Goal: Information Seeking & Learning: Learn about a topic

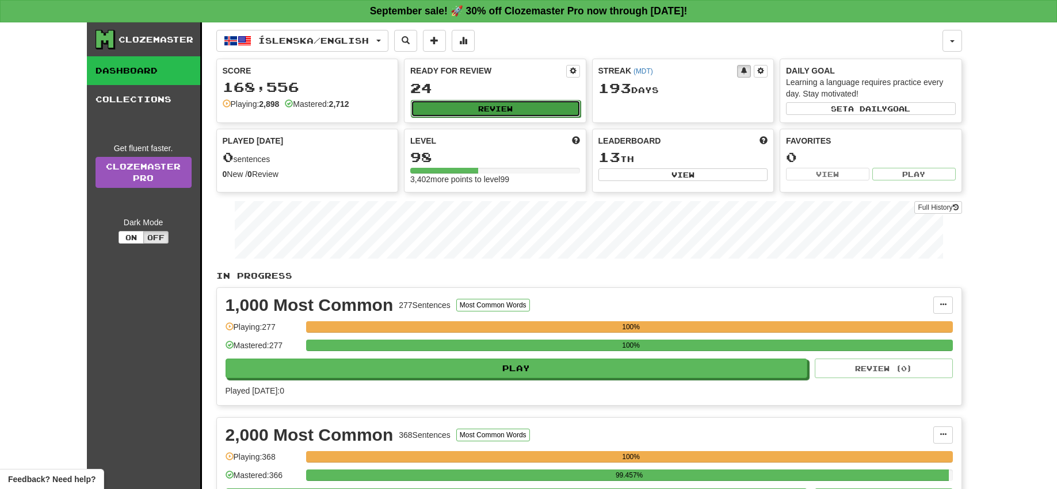
click at [461, 107] on button "Review" at bounding box center [496, 108] width 170 height 17
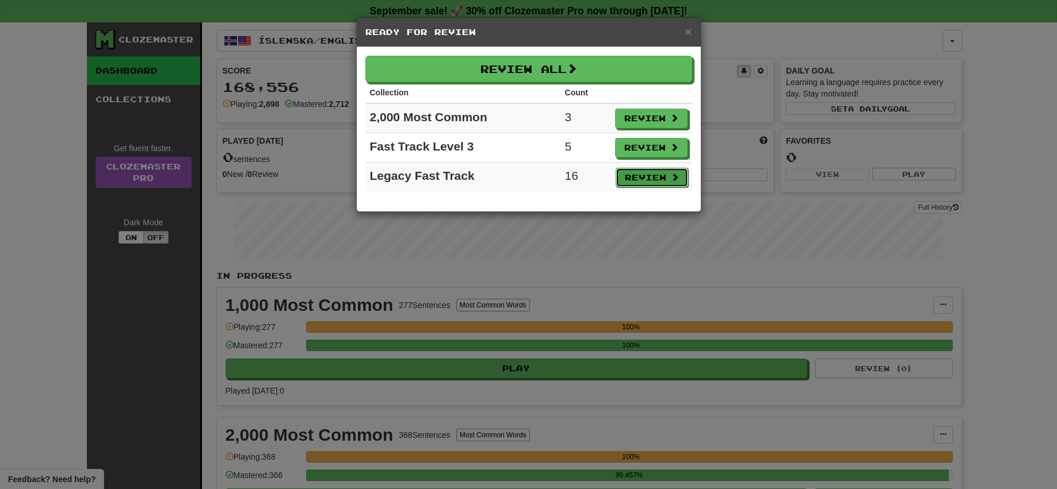
click at [642, 182] on button "Review" at bounding box center [651, 178] width 72 height 20
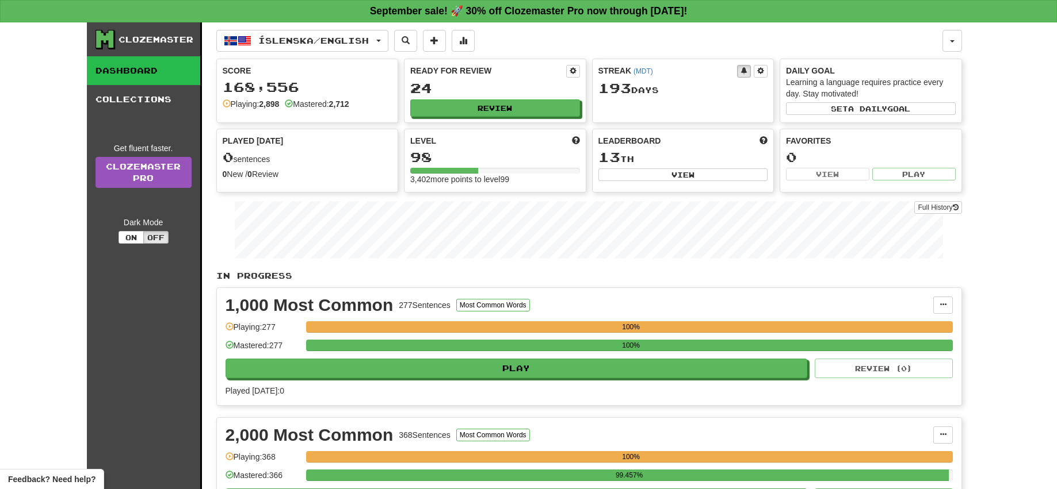
select select "**"
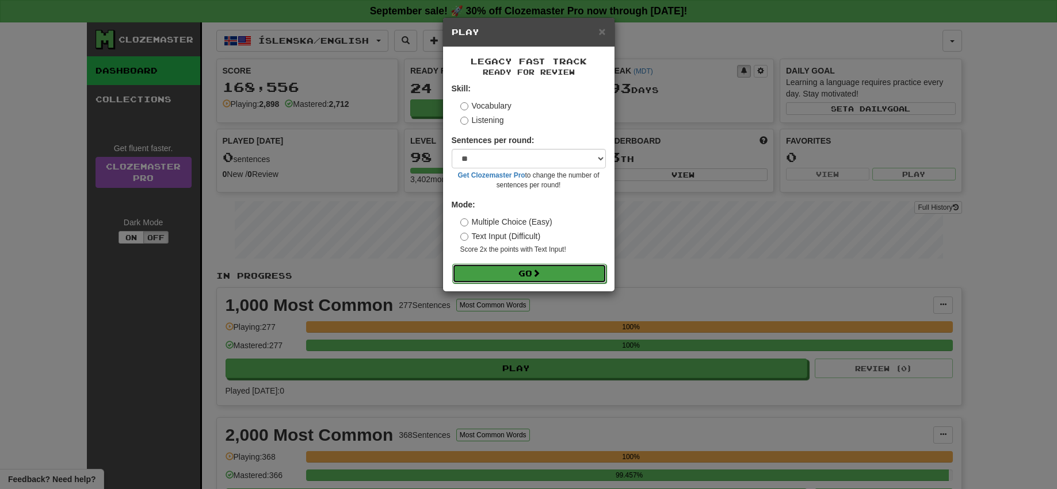
click at [529, 277] on button "Go" at bounding box center [529, 274] width 154 height 20
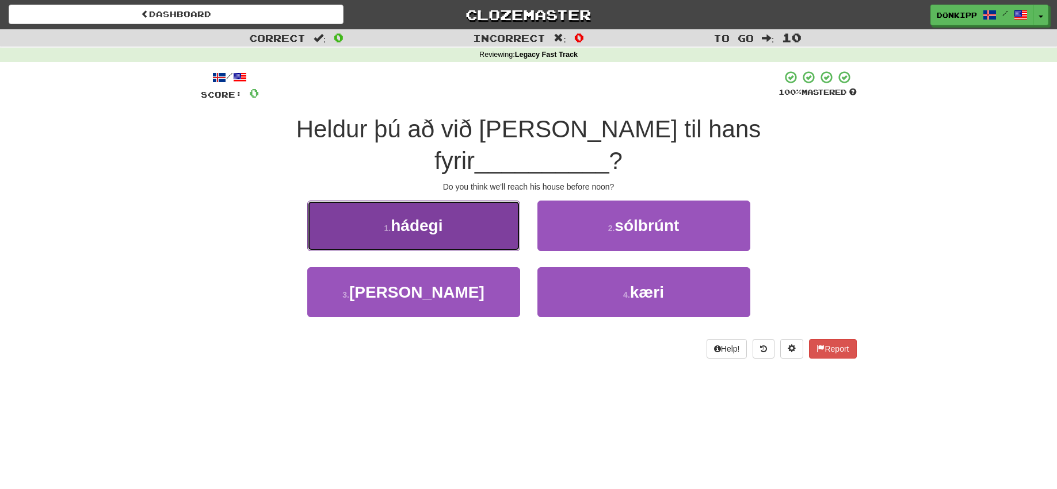
click at [489, 201] on button "1 . hádegi" at bounding box center [413, 226] width 213 height 50
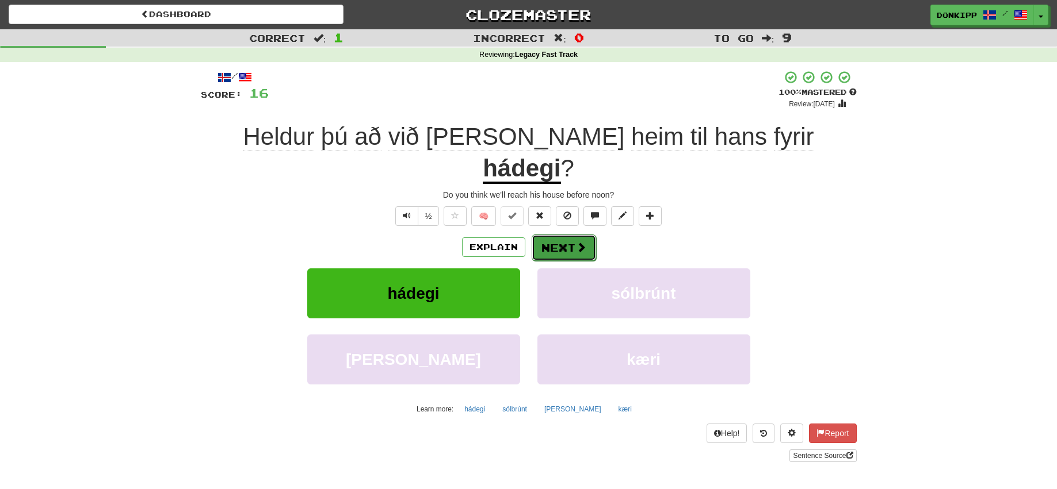
click at [564, 235] on button "Next" at bounding box center [563, 248] width 64 height 26
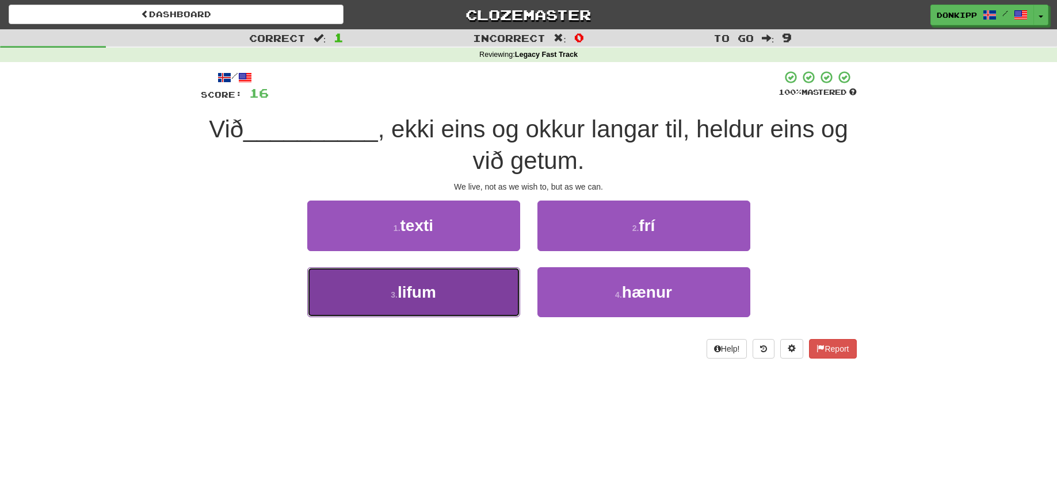
click at [451, 285] on button "3 . lifum" at bounding box center [413, 292] width 213 height 50
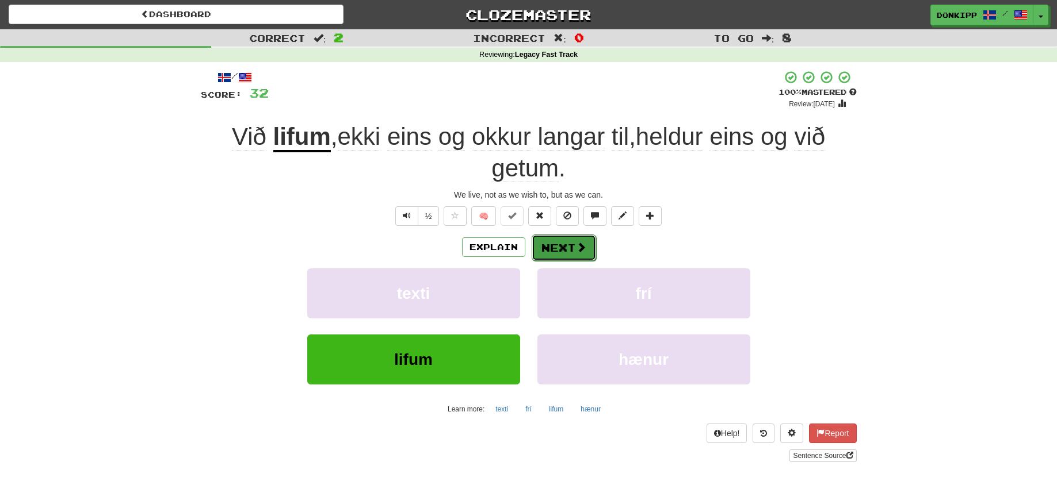
click at [563, 247] on button "Next" at bounding box center [563, 248] width 64 height 26
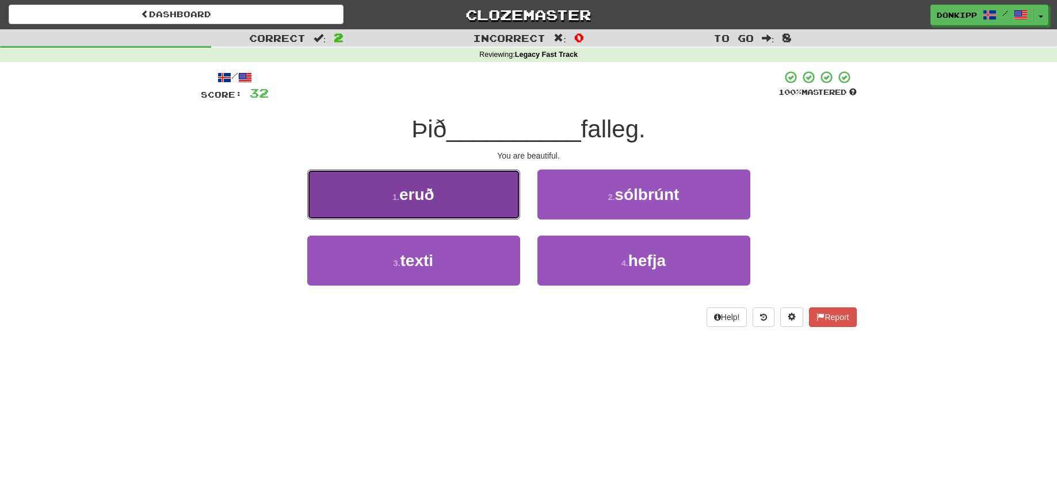
click at [492, 197] on button "1 . eruð" at bounding box center [413, 195] width 213 height 50
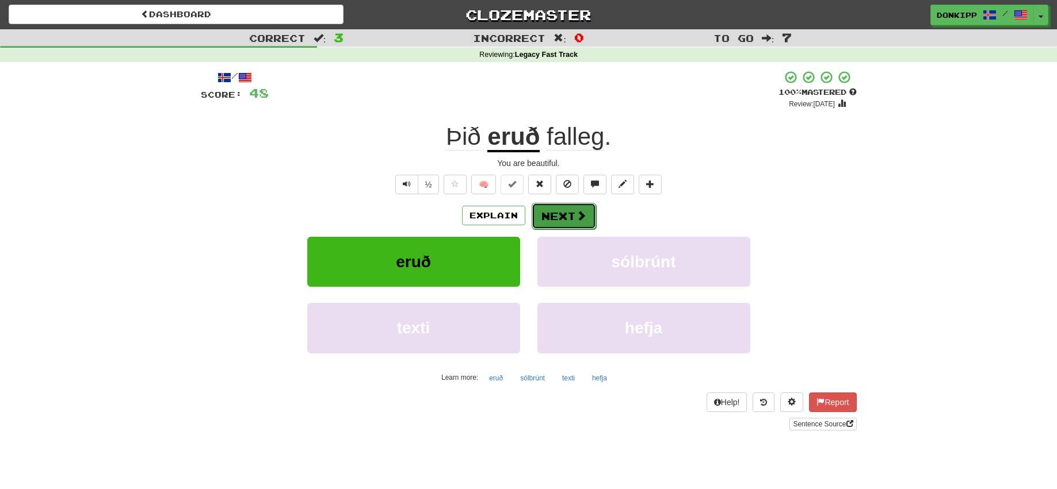
click at [576, 214] on span at bounding box center [581, 216] width 10 height 10
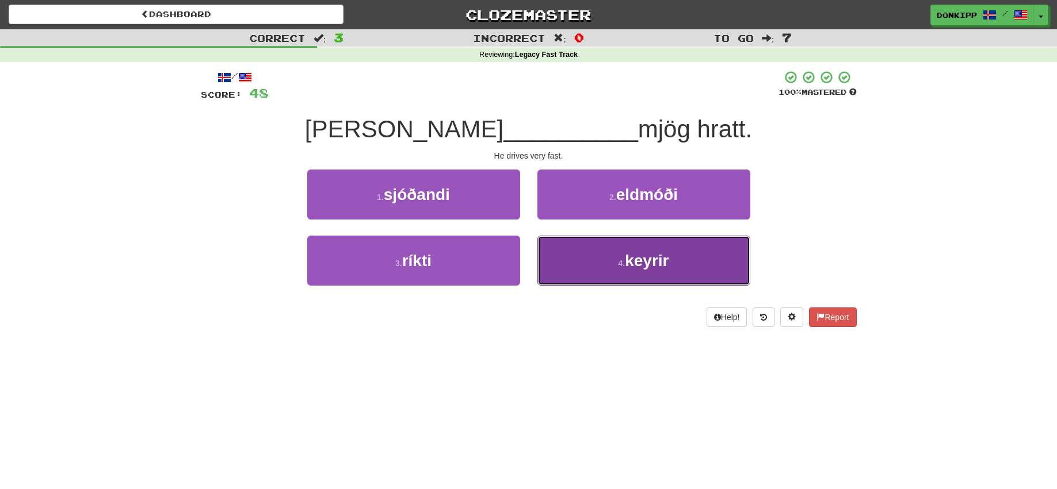
click at [598, 261] on button "4 . keyrir" at bounding box center [643, 261] width 213 height 50
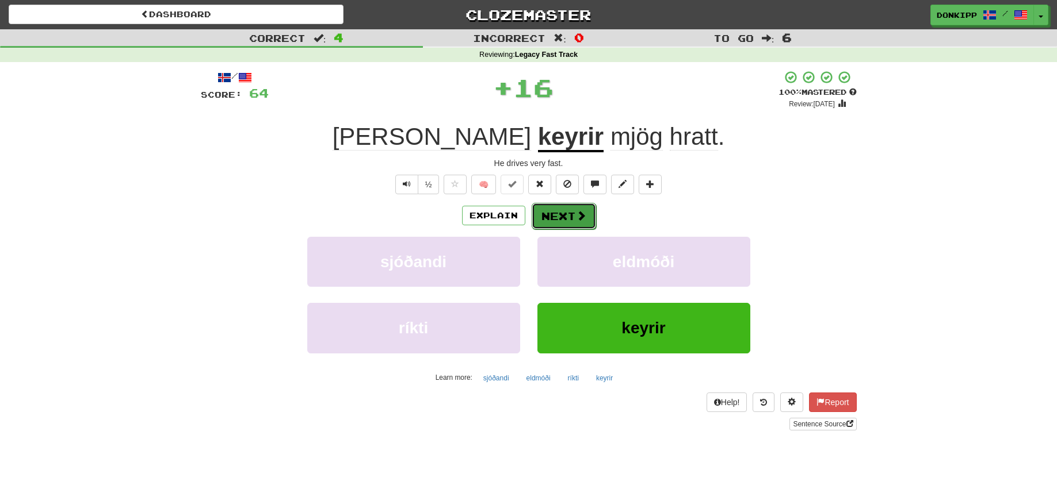
click at [554, 213] on button "Next" at bounding box center [563, 216] width 64 height 26
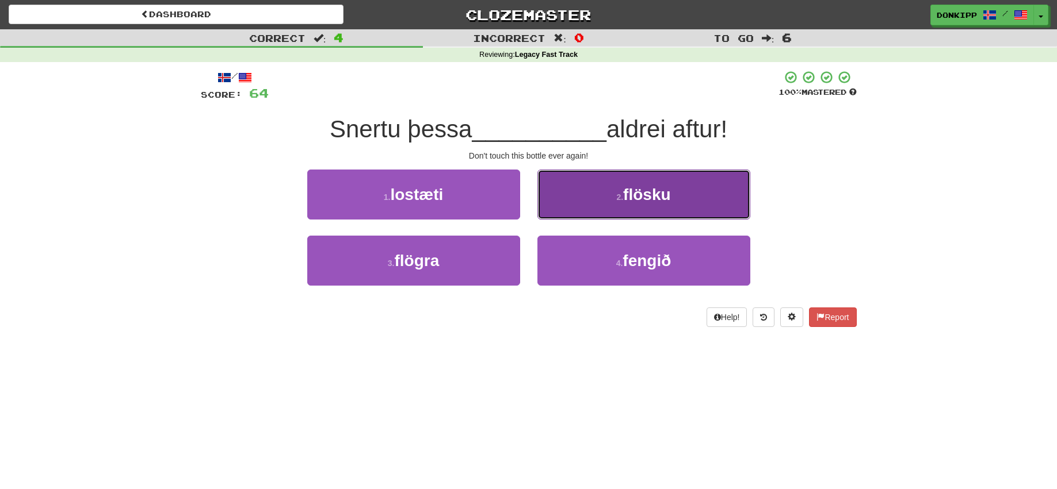
click at [623, 196] on small "2 ." at bounding box center [619, 197] width 7 height 9
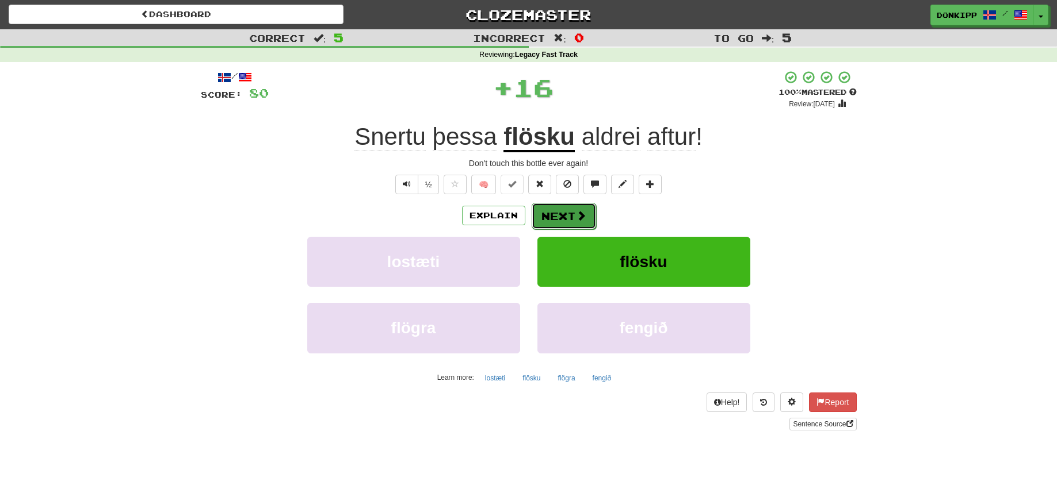
click at [570, 216] on button "Next" at bounding box center [563, 216] width 64 height 26
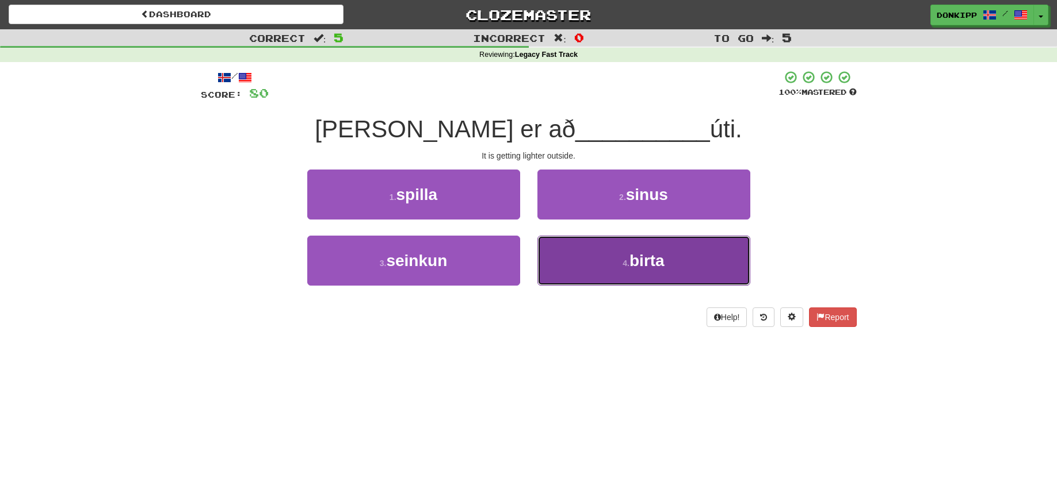
click at [613, 272] on button "4 . birta" at bounding box center [643, 261] width 213 height 50
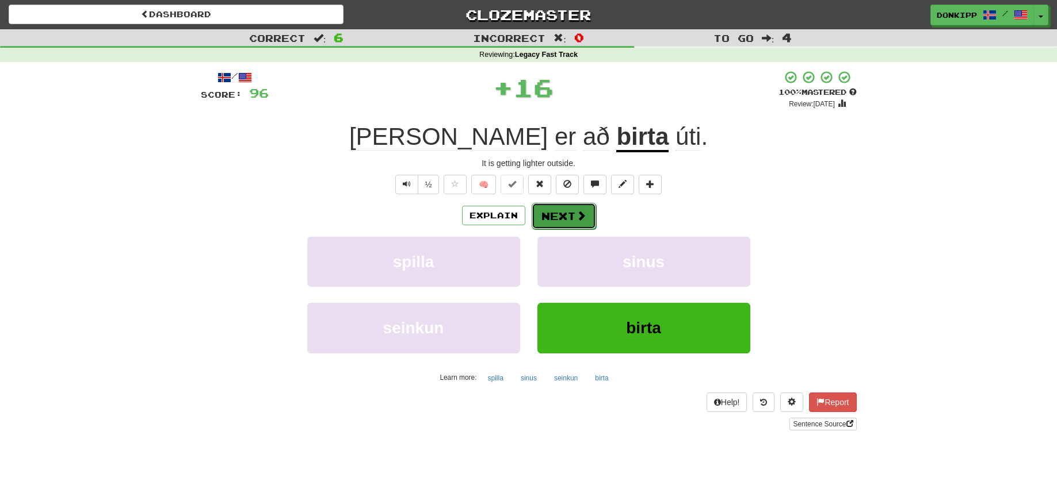
click at [565, 212] on button "Next" at bounding box center [563, 216] width 64 height 26
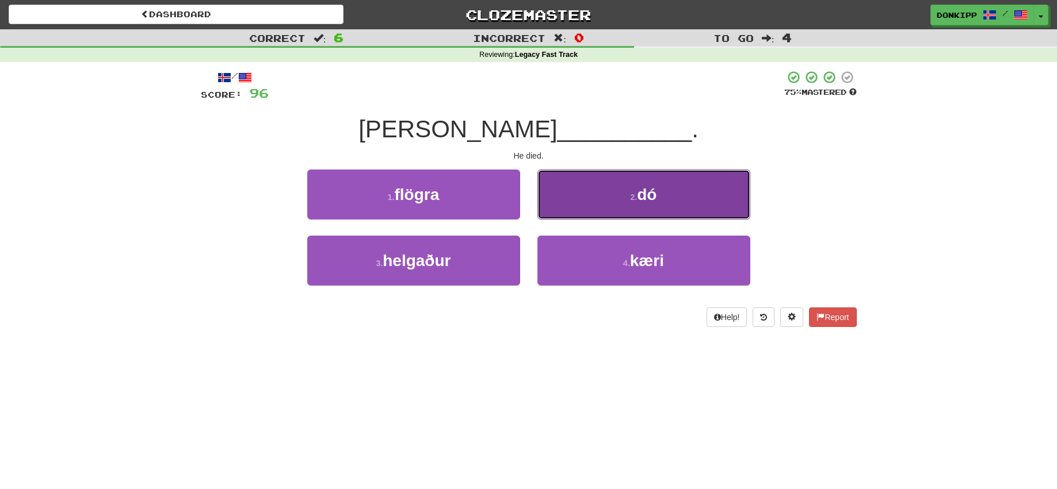
click at [579, 198] on button "2 . dó" at bounding box center [643, 195] width 213 height 50
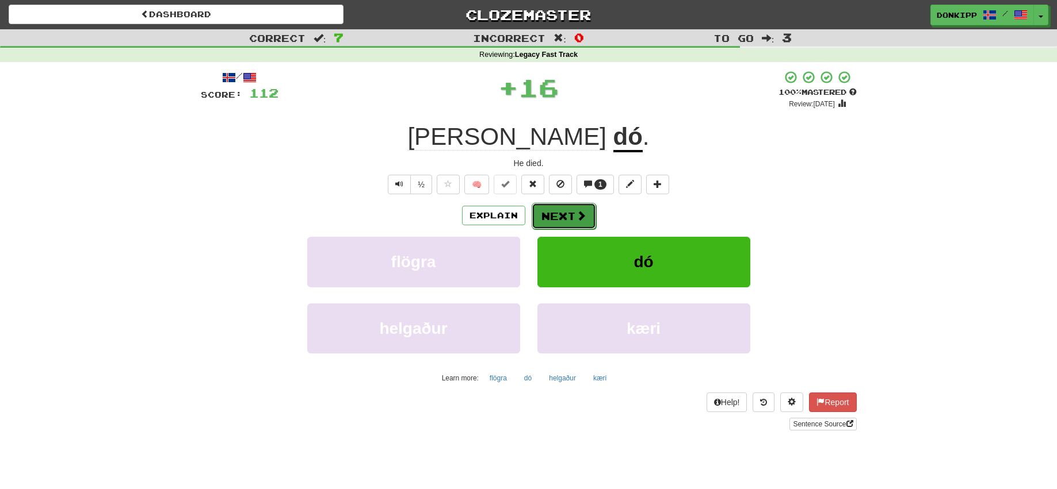
click at [561, 213] on button "Next" at bounding box center [563, 216] width 64 height 26
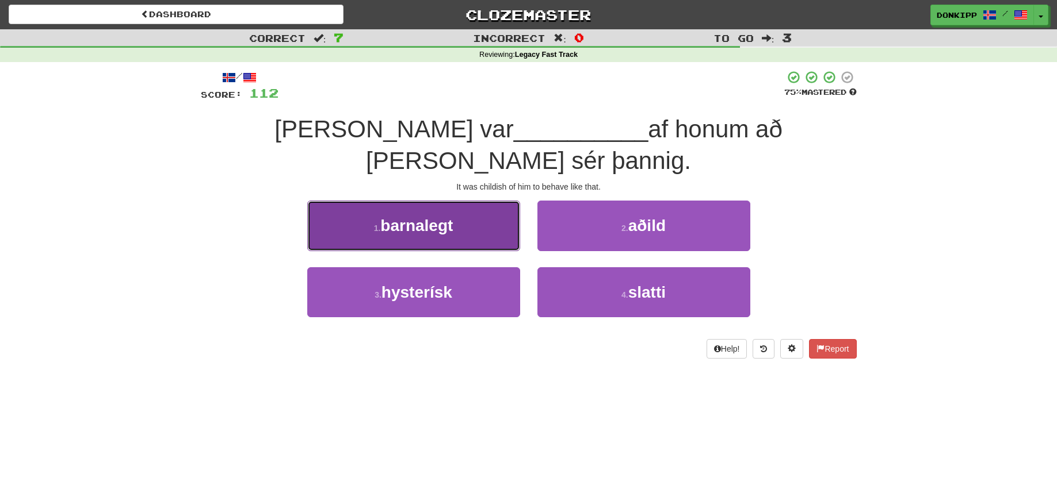
click at [488, 201] on button "1 . barnalegt" at bounding box center [413, 226] width 213 height 50
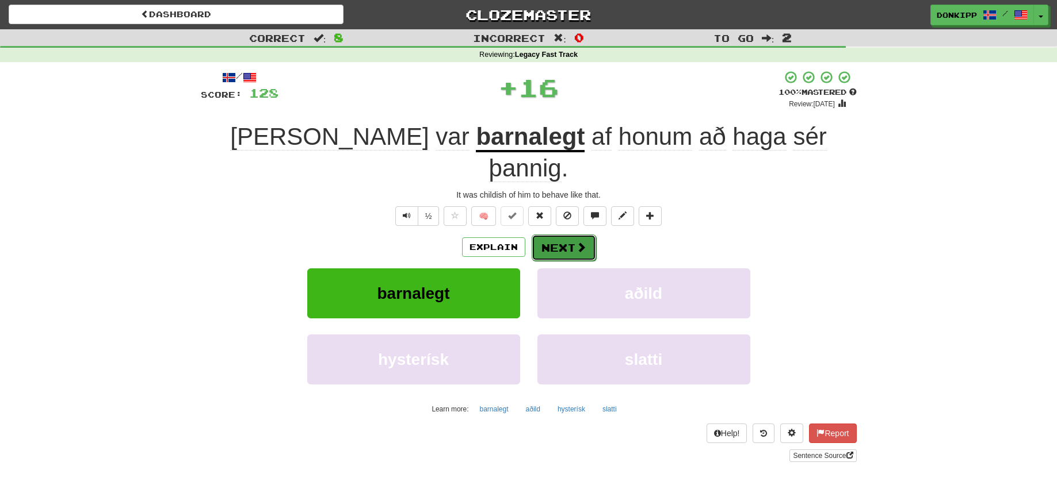
click at [564, 235] on button "Next" at bounding box center [563, 248] width 64 height 26
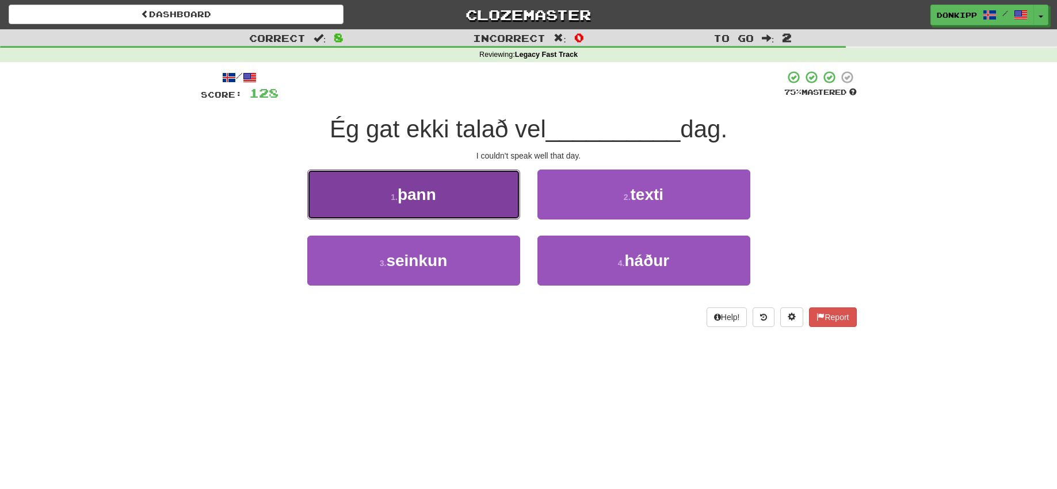
click at [486, 202] on button "1 . þann" at bounding box center [413, 195] width 213 height 50
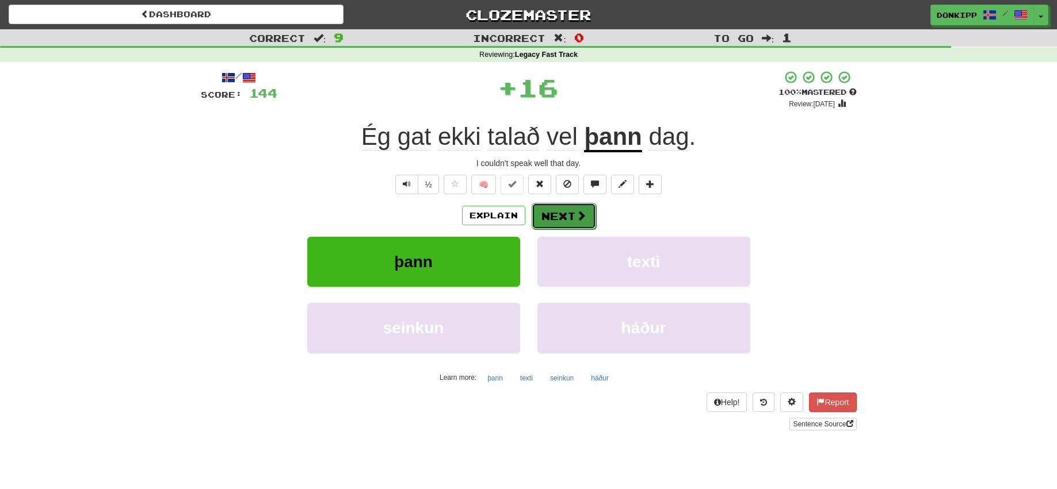
click at [577, 215] on span at bounding box center [581, 216] width 10 height 10
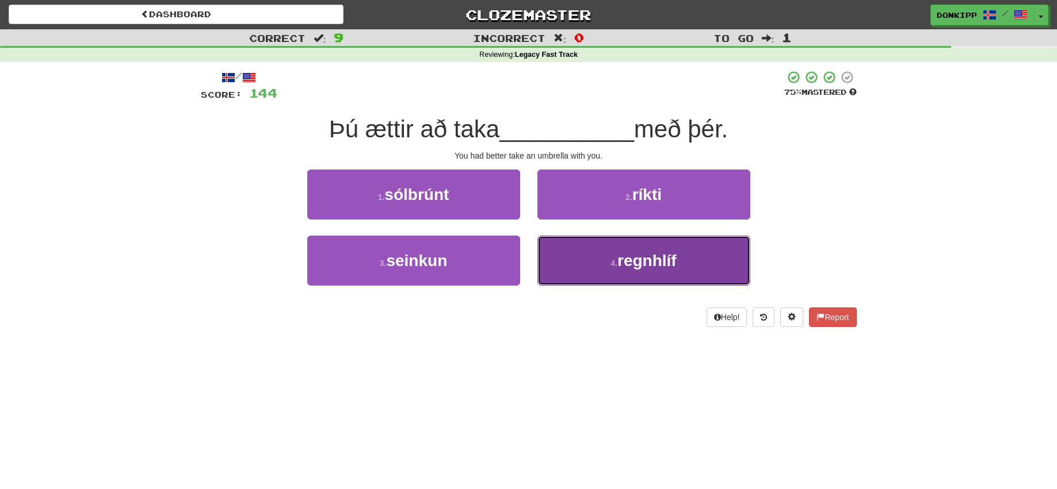
click at [602, 266] on button "4 . regnhlíf" at bounding box center [643, 261] width 213 height 50
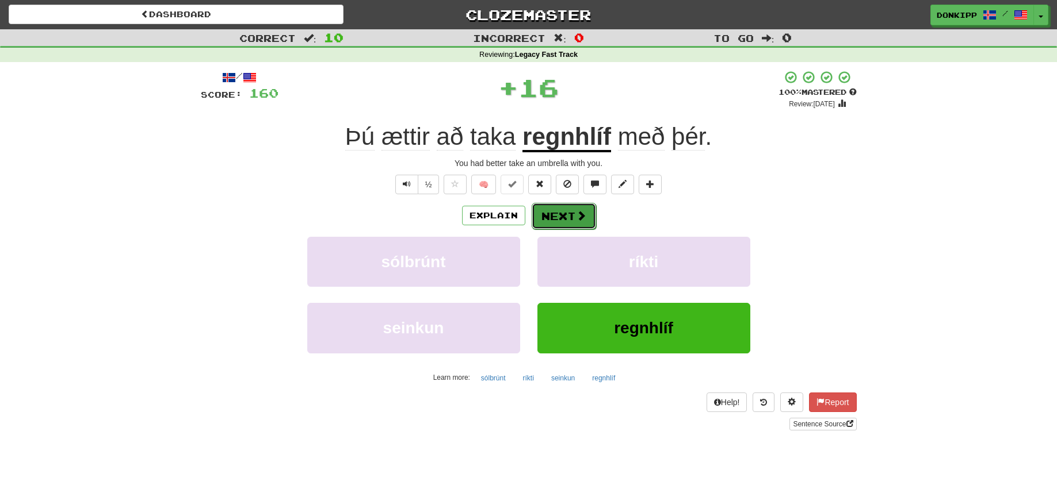
click at [557, 210] on button "Next" at bounding box center [563, 216] width 64 height 26
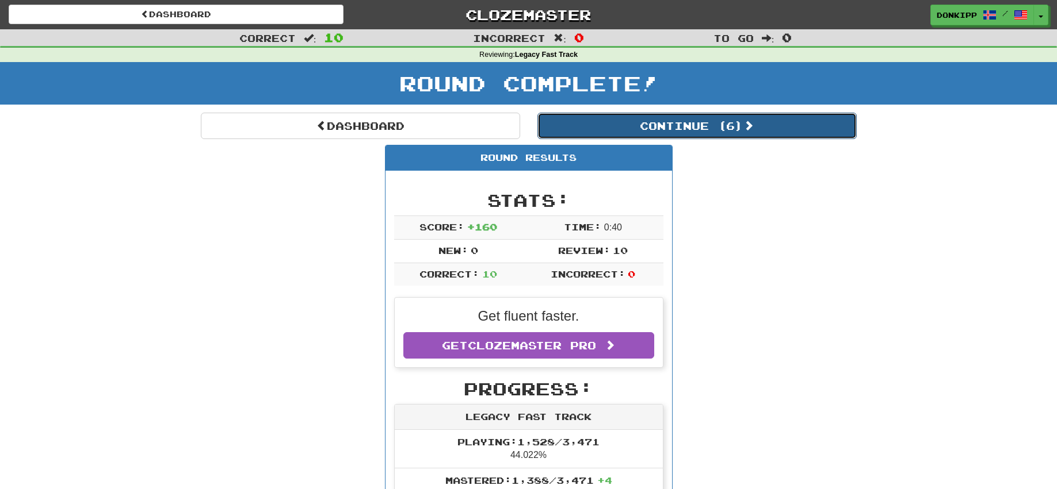
click at [724, 125] on button "Continue ( 6 )" at bounding box center [696, 126] width 319 height 26
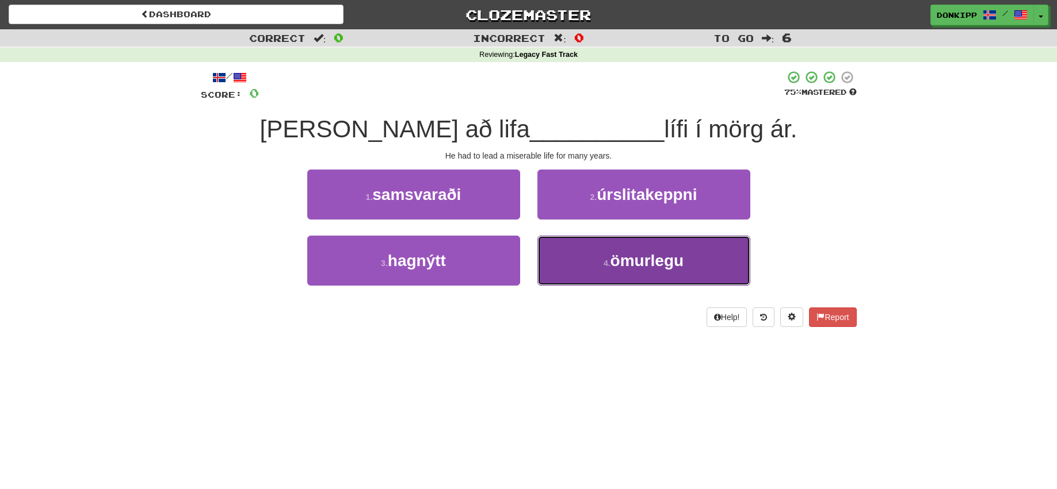
click at [592, 257] on button "4 . ömurlegu" at bounding box center [643, 261] width 213 height 50
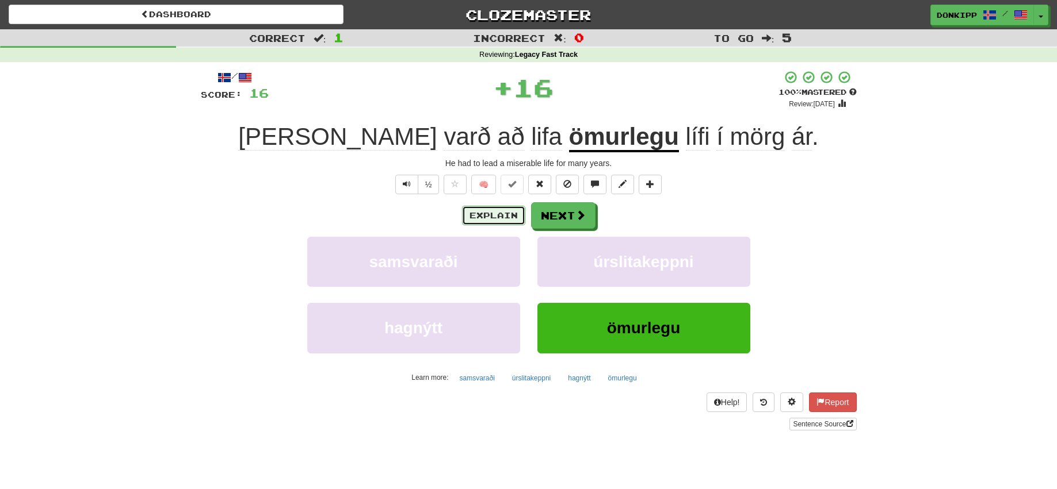
click at [503, 211] on button "Explain" at bounding box center [493, 216] width 63 height 20
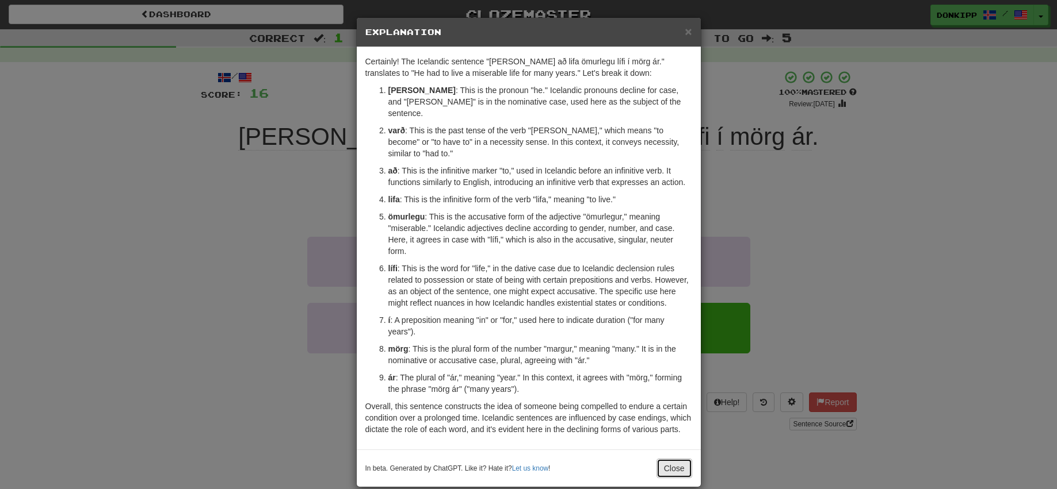
click at [667, 459] on button "Close" at bounding box center [674, 469] width 36 height 20
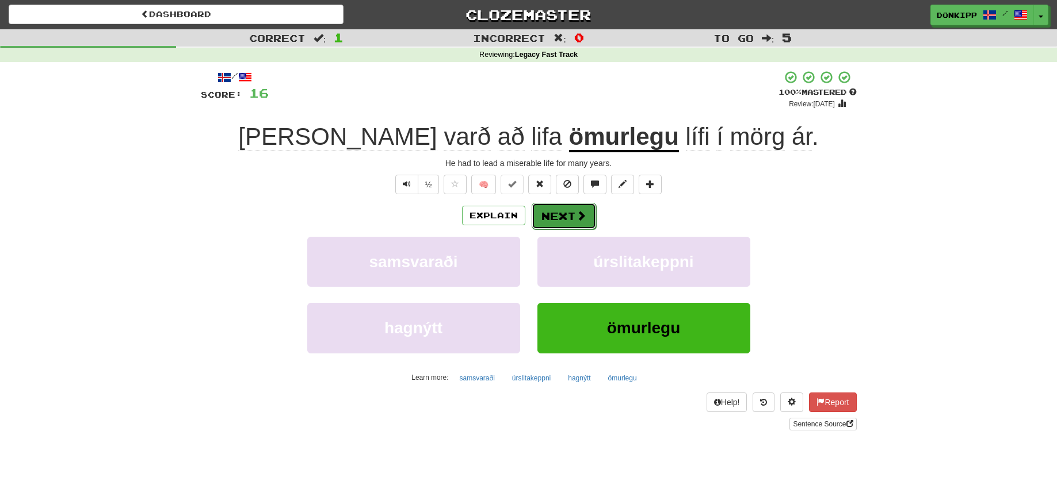
click at [577, 205] on button "Next" at bounding box center [563, 216] width 64 height 26
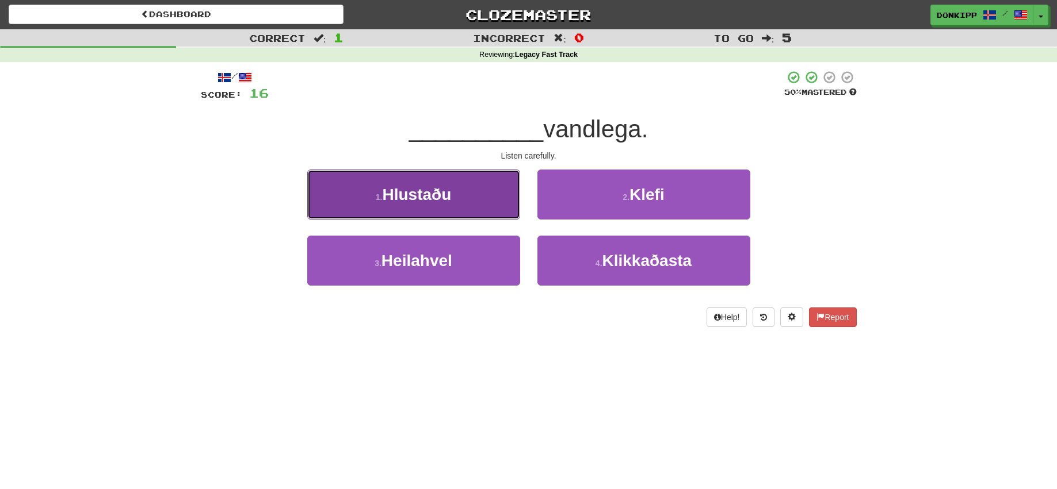
click at [489, 197] on button "1 . Hlustaðu" at bounding box center [413, 195] width 213 height 50
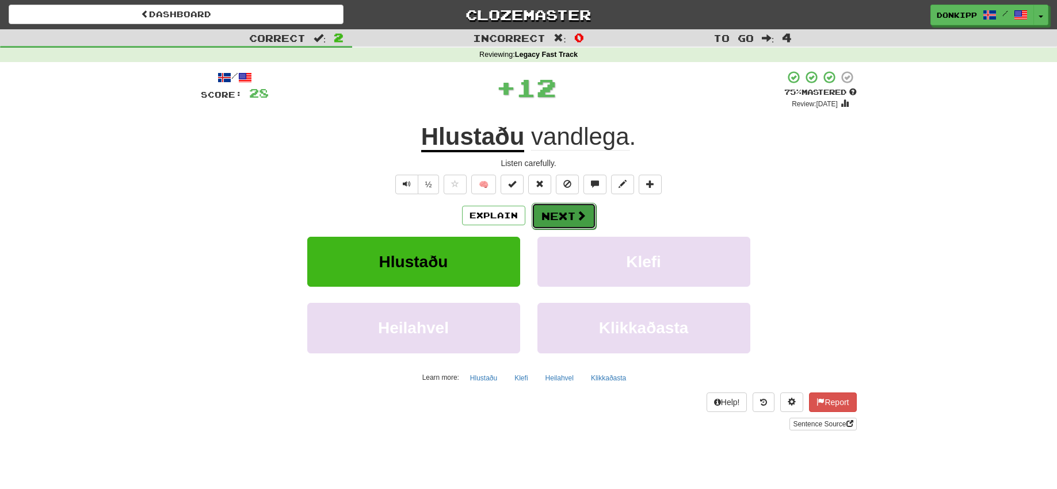
click at [557, 214] on button "Next" at bounding box center [563, 216] width 64 height 26
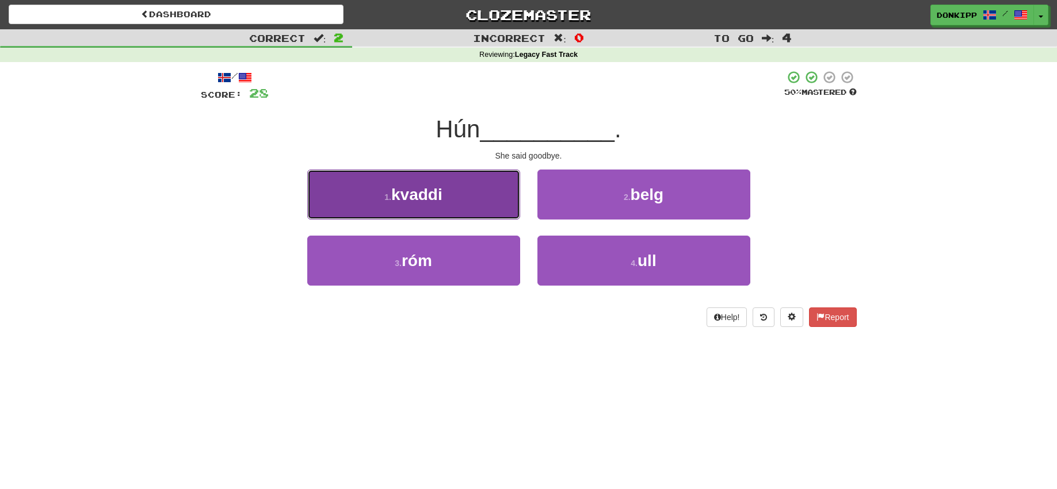
click at [475, 212] on button "1 . kvaddi" at bounding box center [413, 195] width 213 height 50
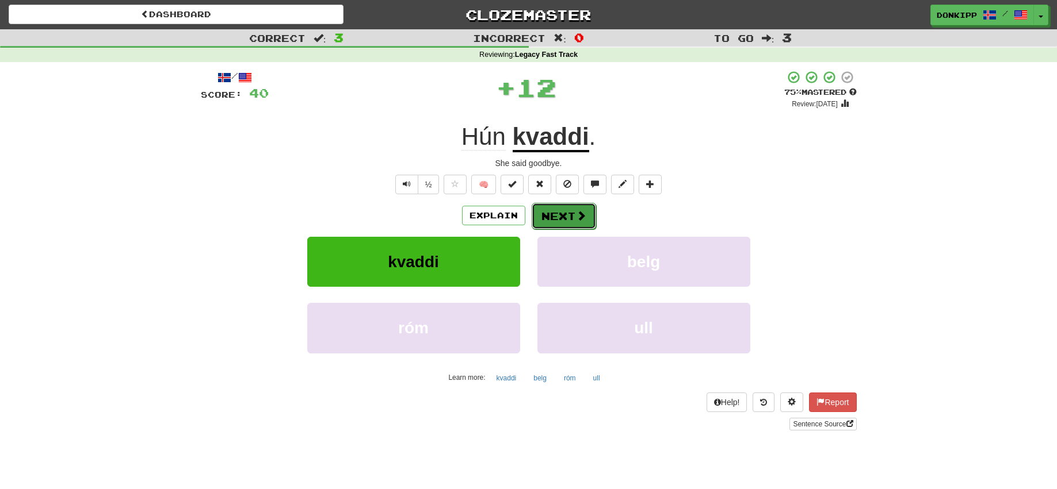
click at [560, 215] on button "Next" at bounding box center [563, 216] width 64 height 26
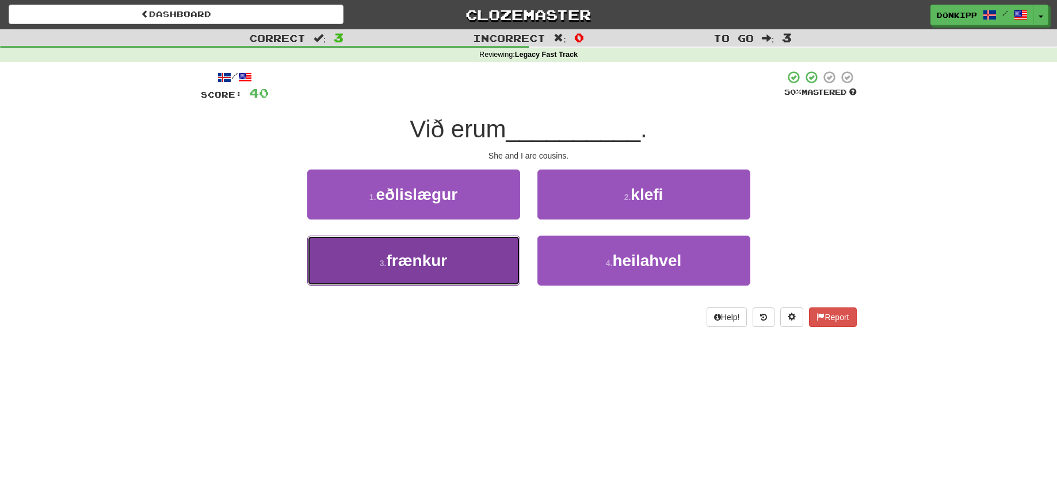
click at [486, 256] on button "3 . frænkur" at bounding box center [413, 261] width 213 height 50
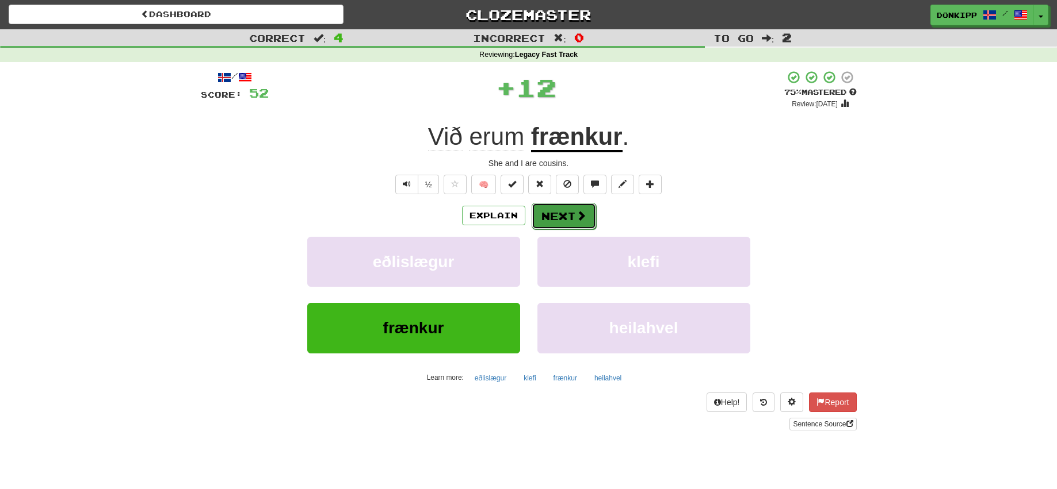
click at [562, 212] on button "Next" at bounding box center [563, 216] width 64 height 26
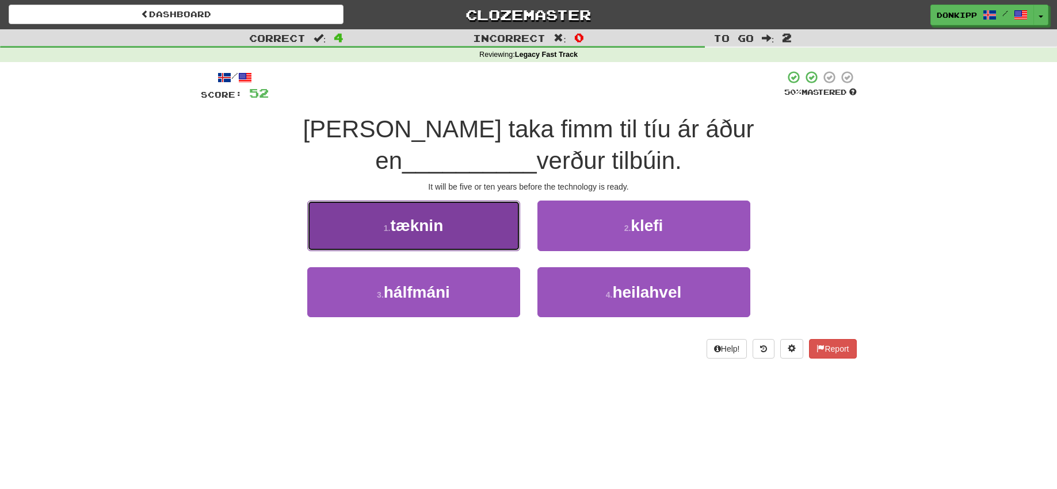
click at [488, 227] on button "1 . tæknin" at bounding box center [413, 226] width 213 height 50
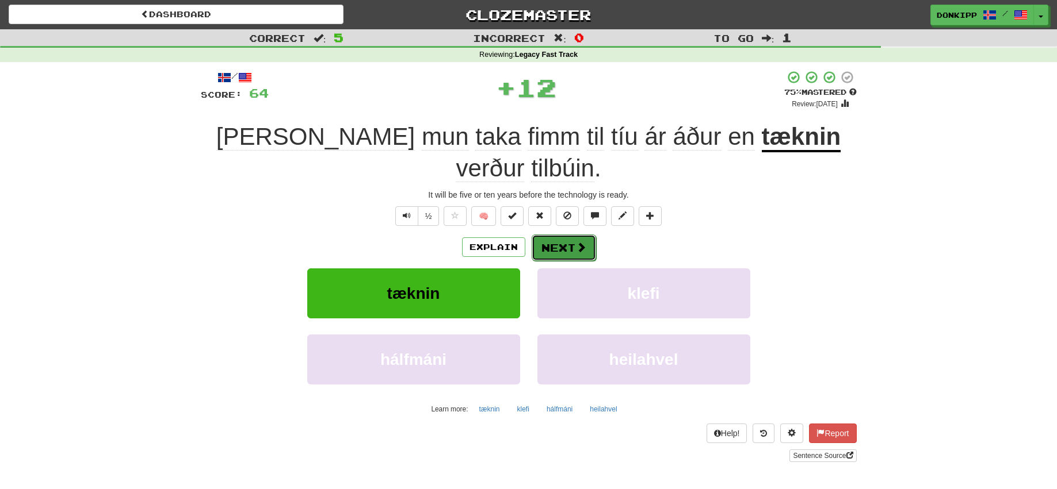
click at [564, 235] on button "Next" at bounding box center [563, 248] width 64 height 26
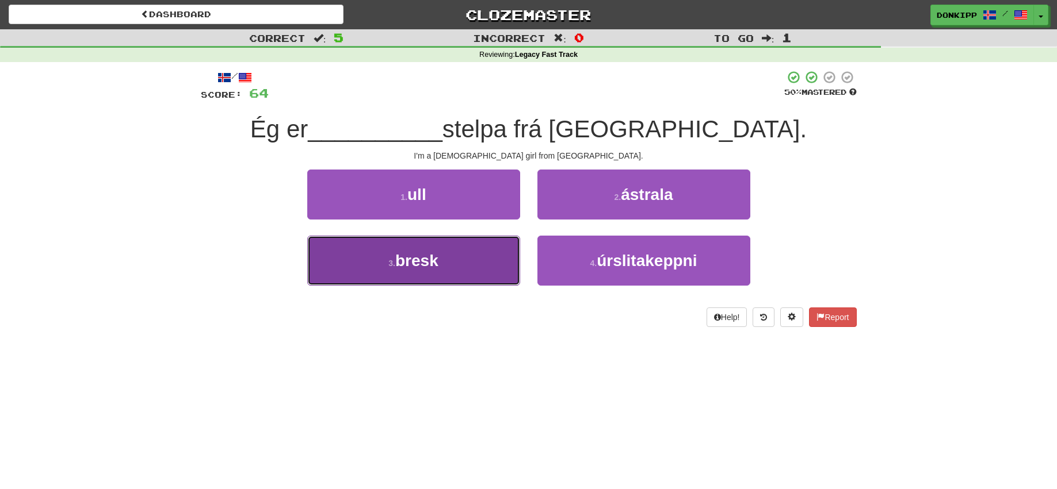
click at [487, 254] on button "3 . bresk" at bounding box center [413, 261] width 213 height 50
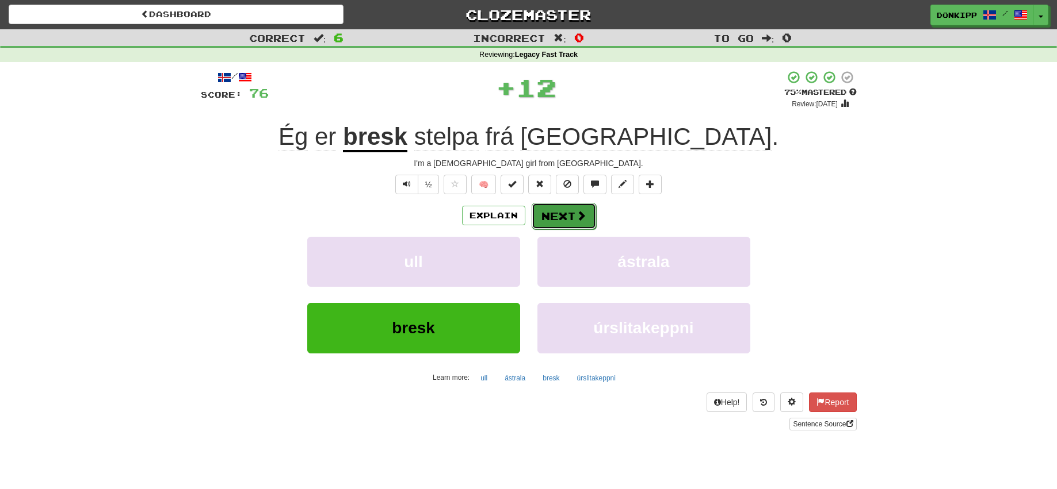
click at [576, 215] on span at bounding box center [581, 216] width 10 height 10
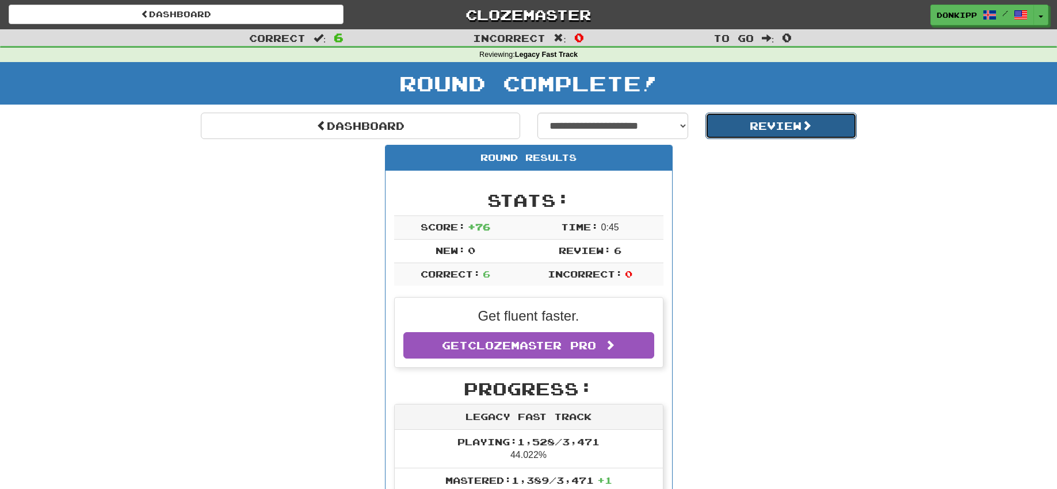
click at [761, 126] on button "Review" at bounding box center [780, 126] width 151 height 26
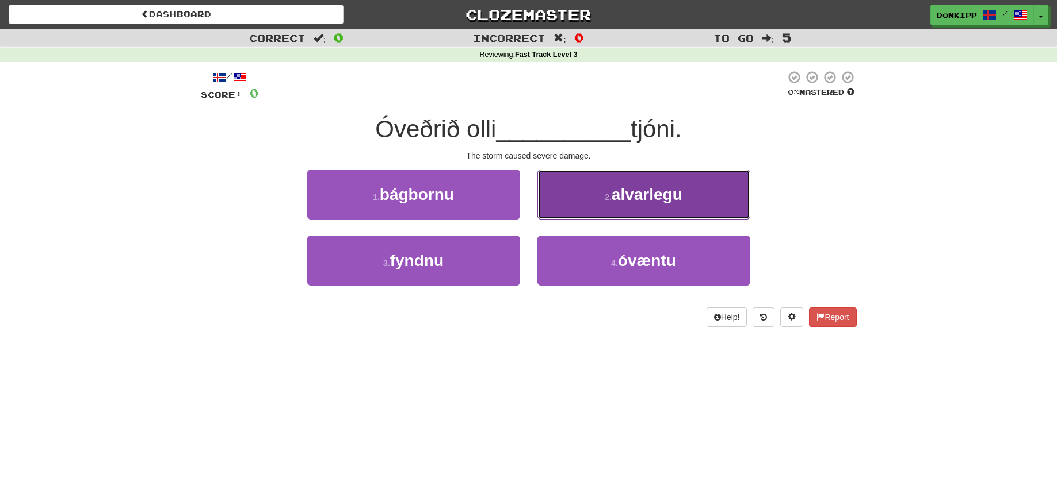
click at [632, 196] on span "alvarlegu" at bounding box center [646, 195] width 71 height 18
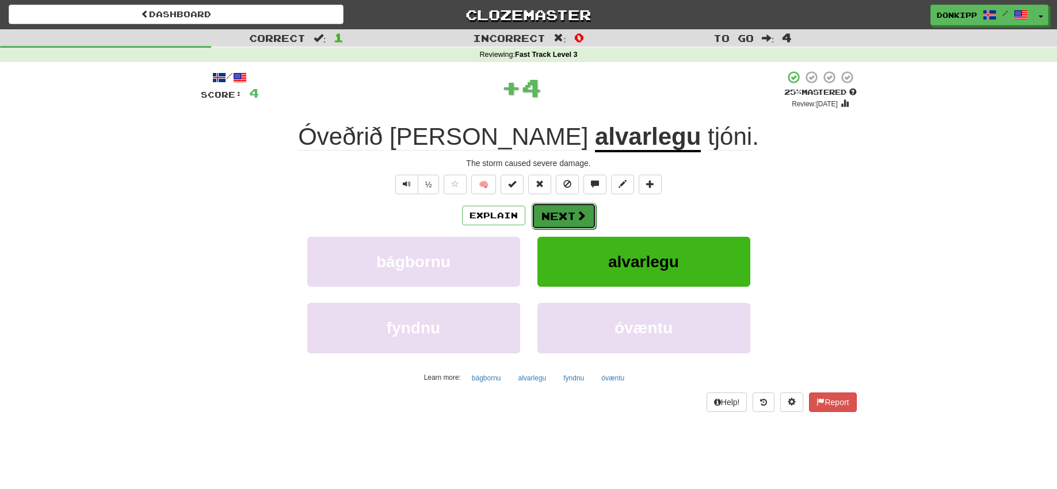
click at [570, 221] on button "Next" at bounding box center [563, 216] width 64 height 26
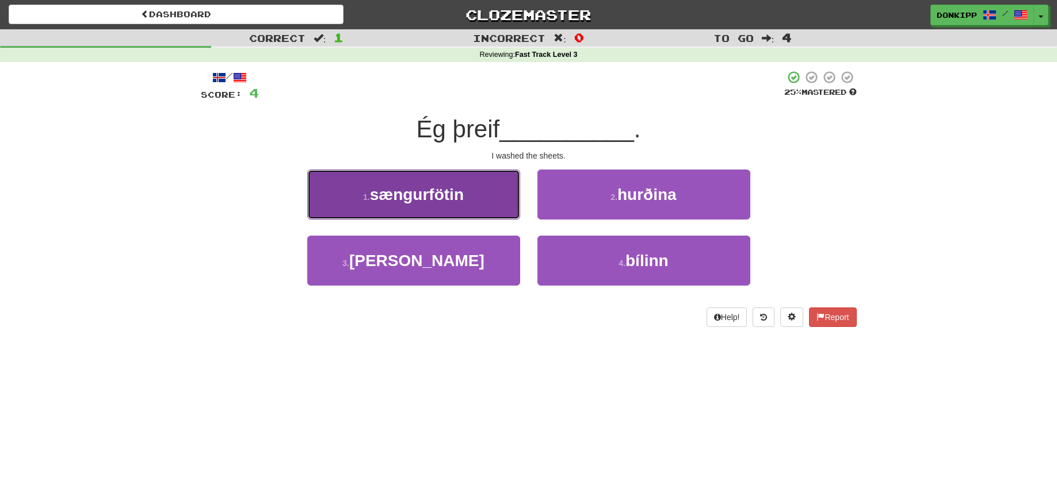
click at [511, 180] on button "1 . sængurfötin" at bounding box center [413, 195] width 213 height 50
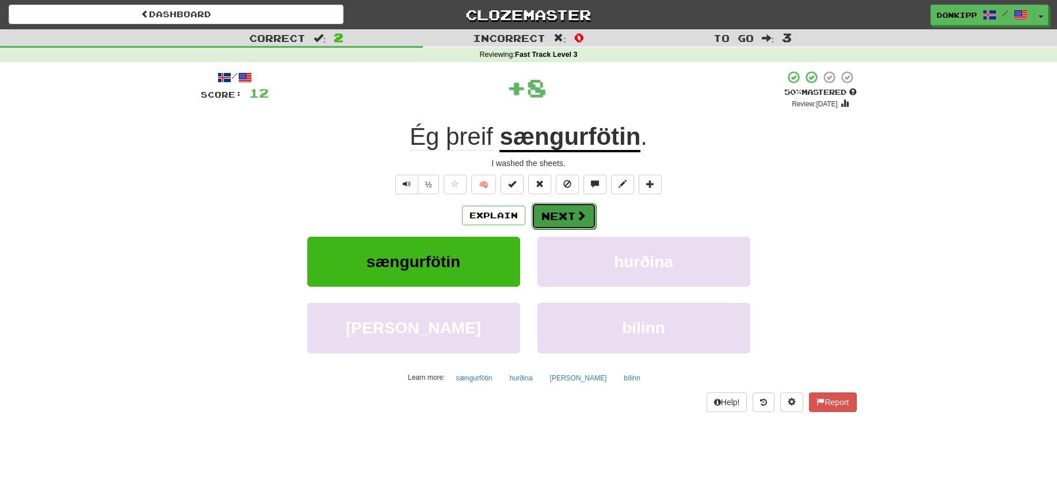
click at [581, 215] on span at bounding box center [581, 216] width 10 height 10
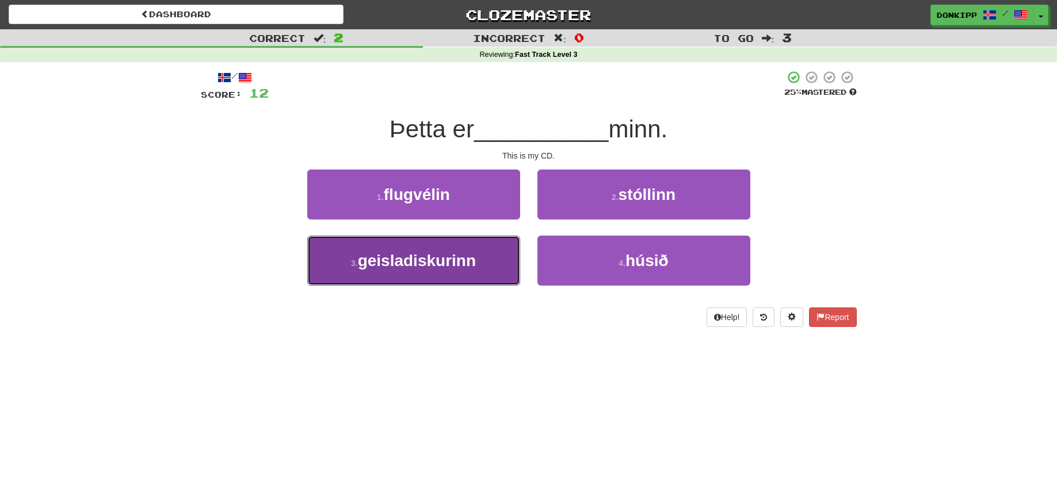
click at [490, 247] on button "3 . geisladiskurinn" at bounding box center [413, 261] width 213 height 50
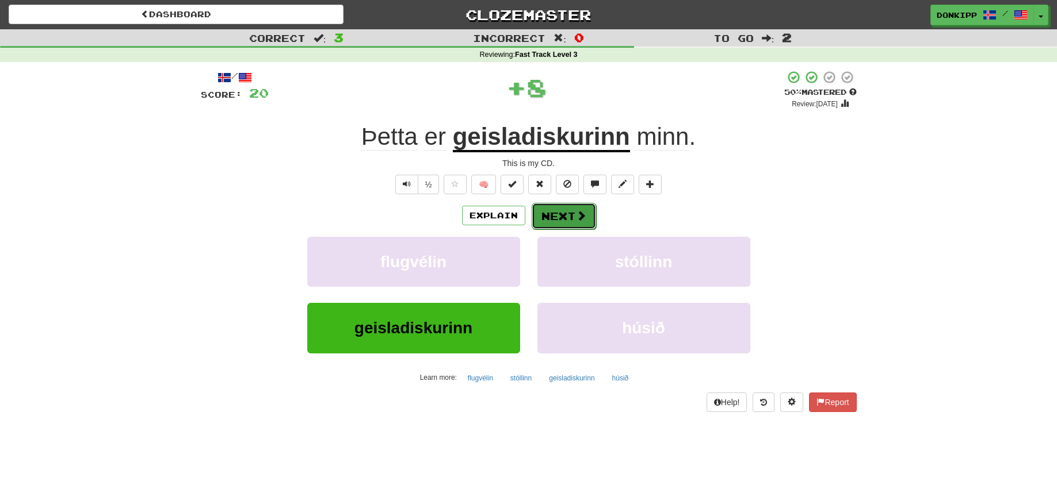
click at [569, 210] on button "Next" at bounding box center [563, 216] width 64 height 26
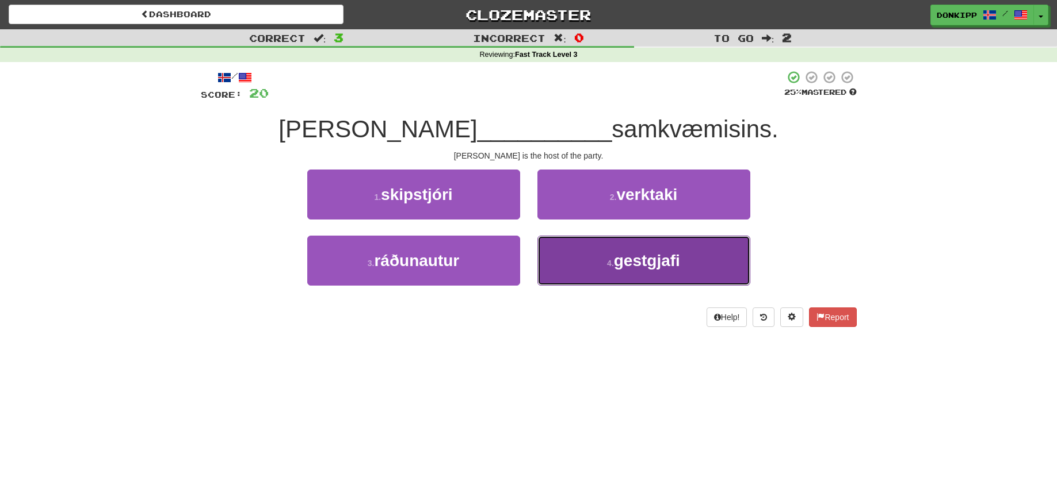
click at [613, 254] on button "4 . gestgjafi" at bounding box center [643, 261] width 213 height 50
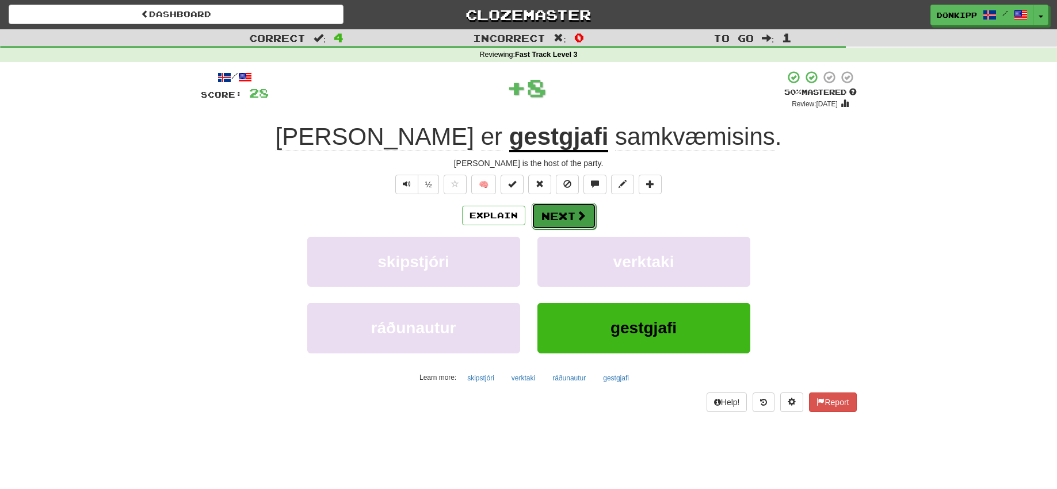
click at [555, 211] on button "Next" at bounding box center [563, 216] width 64 height 26
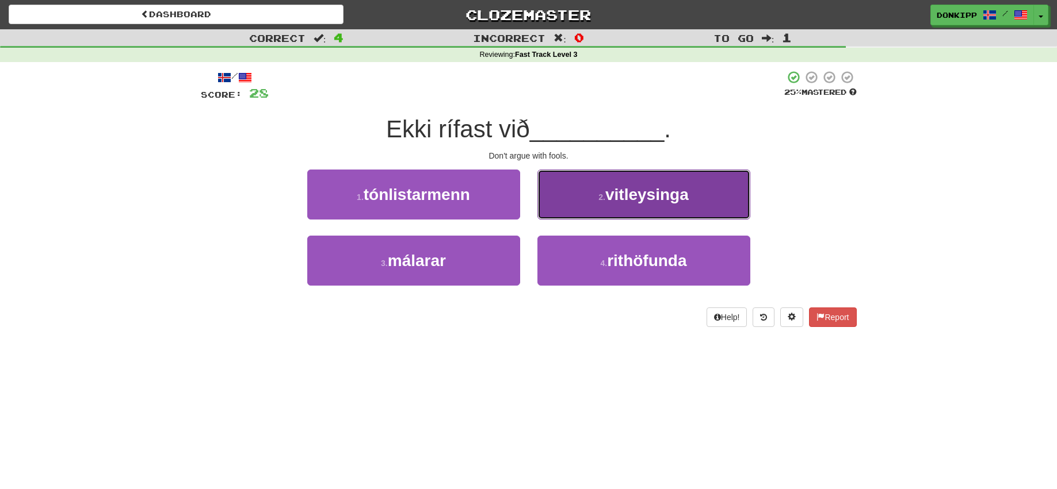
click at [587, 204] on button "2 . vitleysinga" at bounding box center [643, 195] width 213 height 50
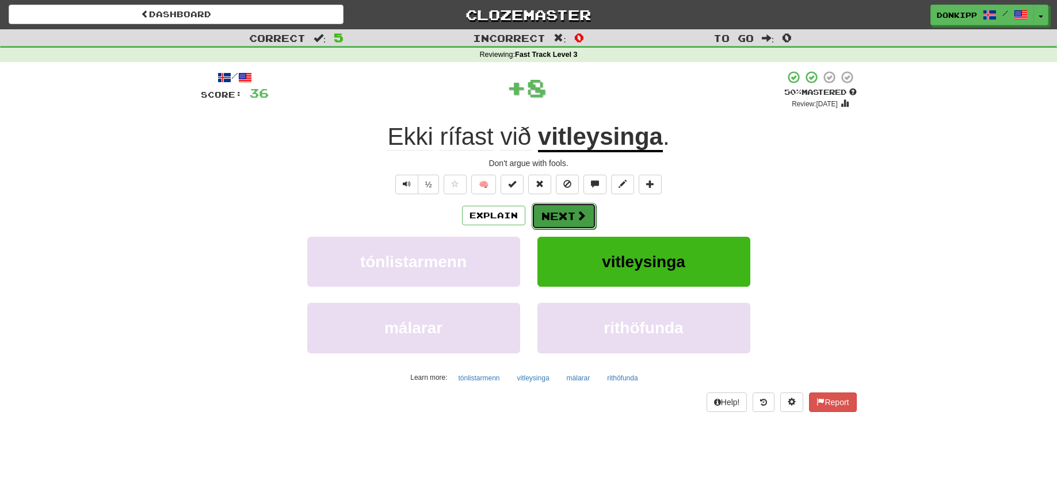
click at [562, 215] on button "Next" at bounding box center [563, 216] width 64 height 26
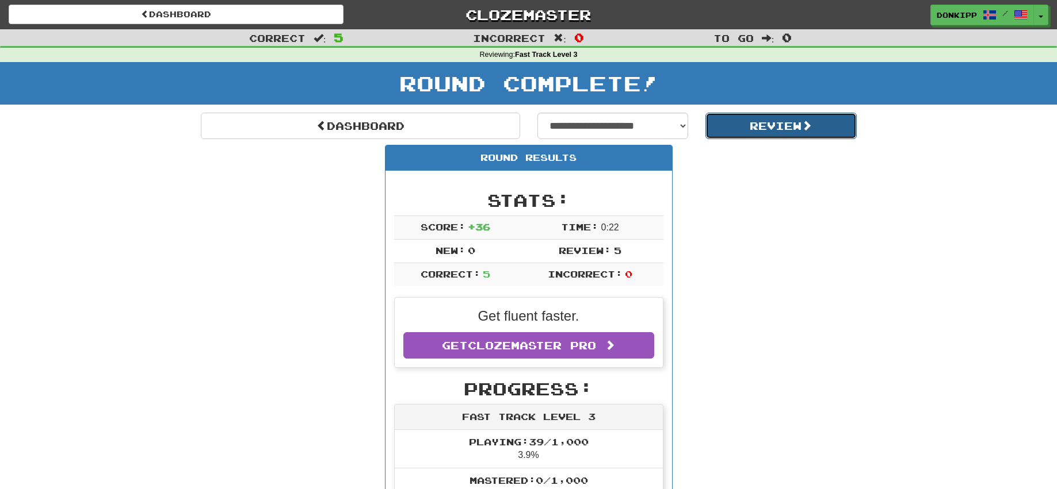
click at [771, 122] on button "Review" at bounding box center [780, 126] width 151 height 26
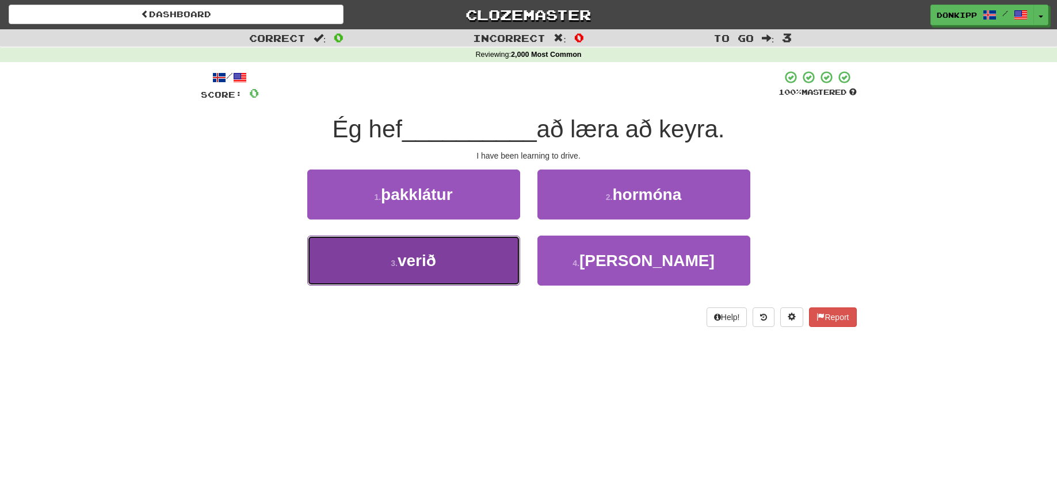
click at [431, 273] on button "3 . verið" at bounding box center [413, 261] width 213 height 50
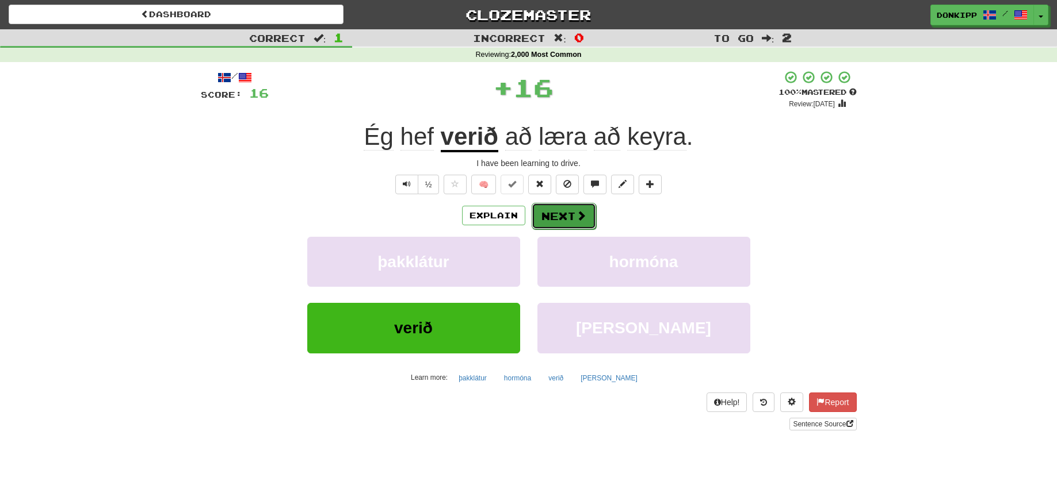
click at [561, 213] on button "Next" at bounding box center [563, 216] width 64 height 26
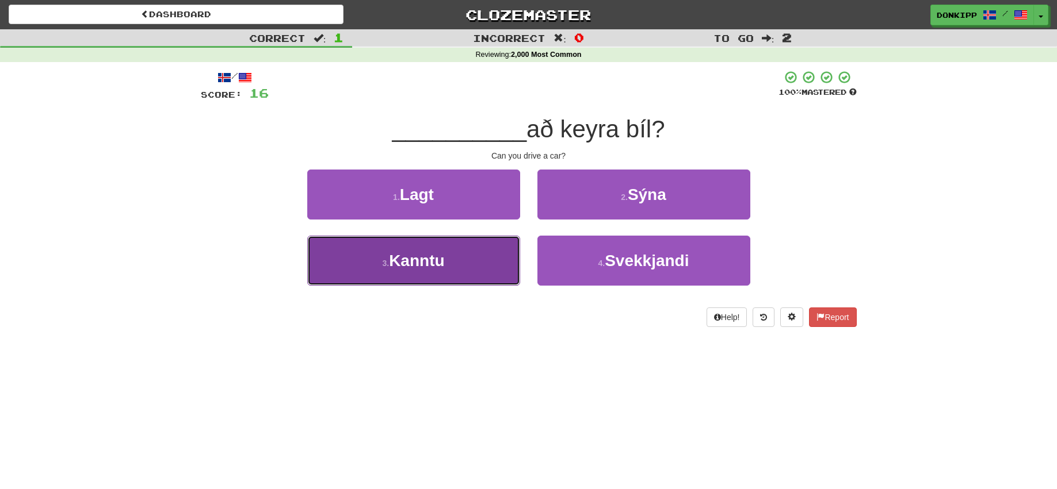
click at [467, 256] on button "3 . Kanntu" at bounding box center [413, 261] width 213 height 50
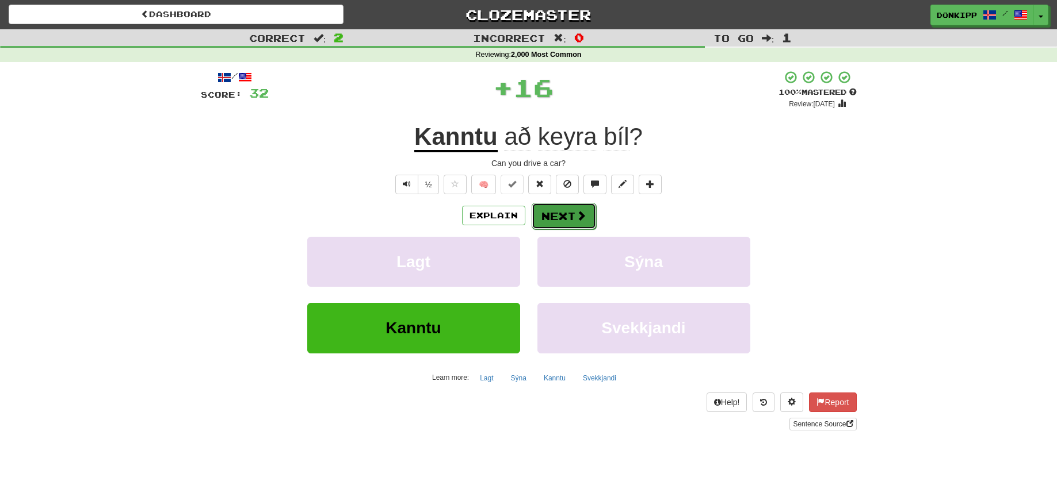
click at [563, 215] on button "Next" at bounding box center [563, 216] width 64 height 26
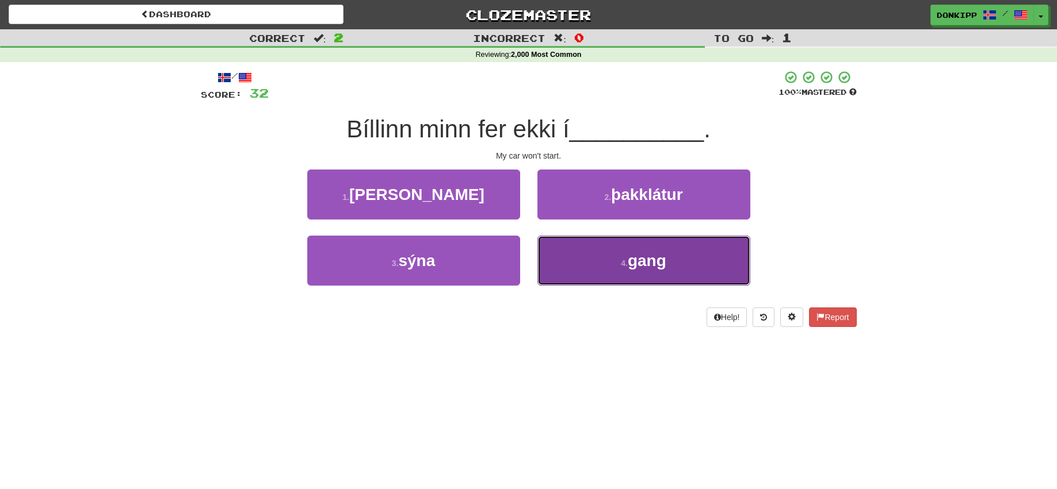
click at [607, 255] on button "4 . gang" at bounding box center [643, 261] width 213 height 50
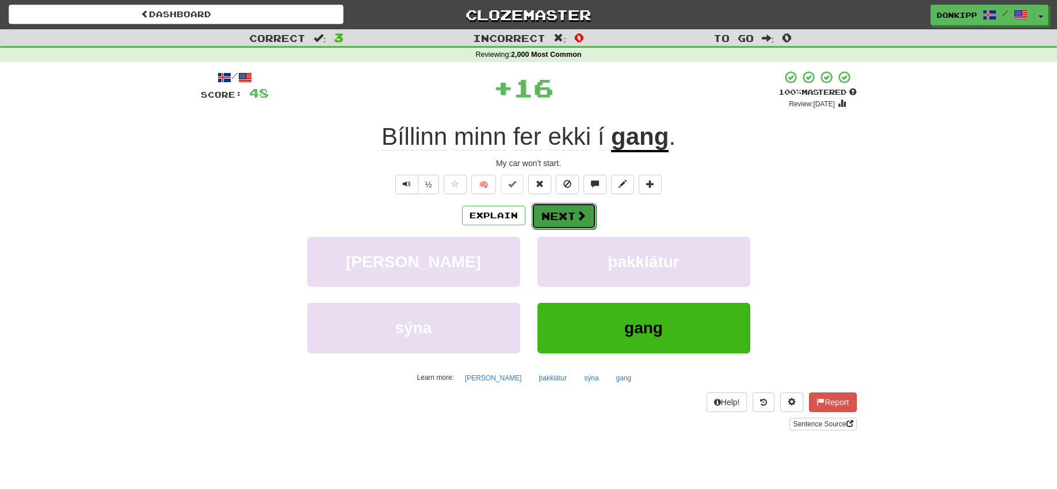
click at [549, 211] on button "Next" at bounding box center [563, 216] width 64 height 26
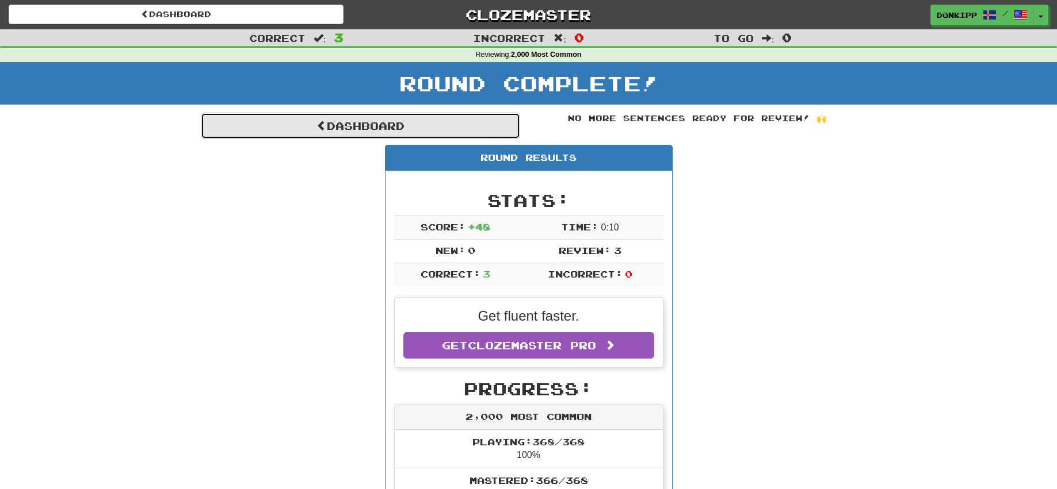
click at [372, 131] on link "Dashboard" at bounding box center [360, 126] width 319 height 26
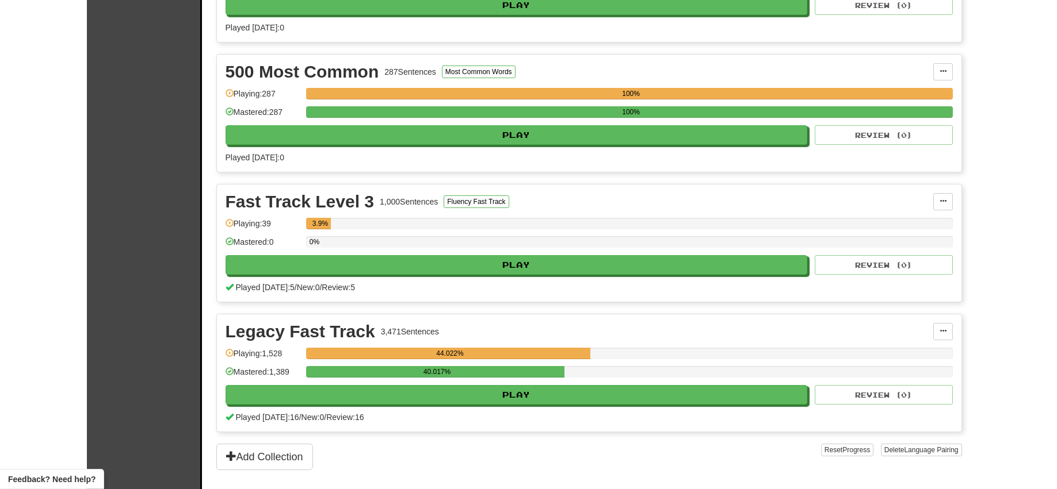
scroll to position [625, 0]
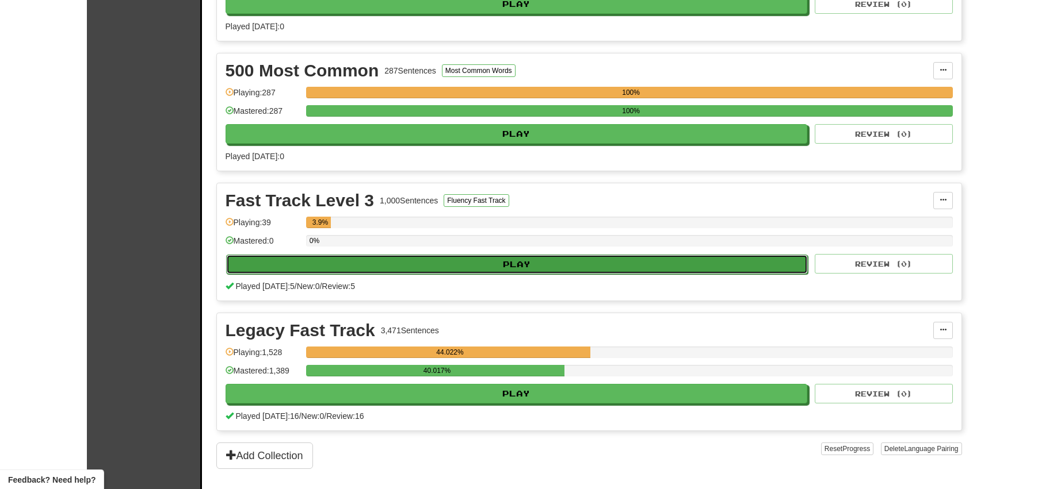
click at [457, 263] on button "Play" at bounding box center [517, 265] width 582 height 20
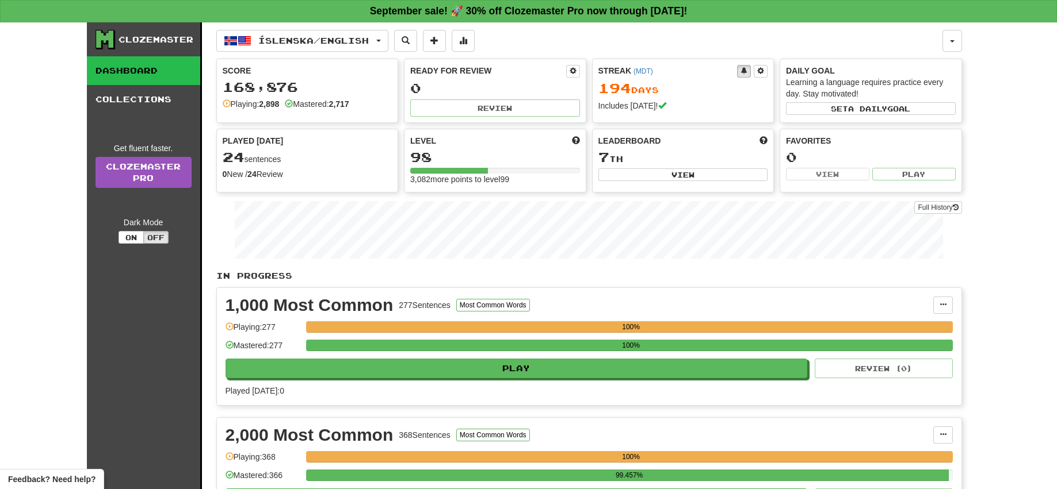
select select "**"
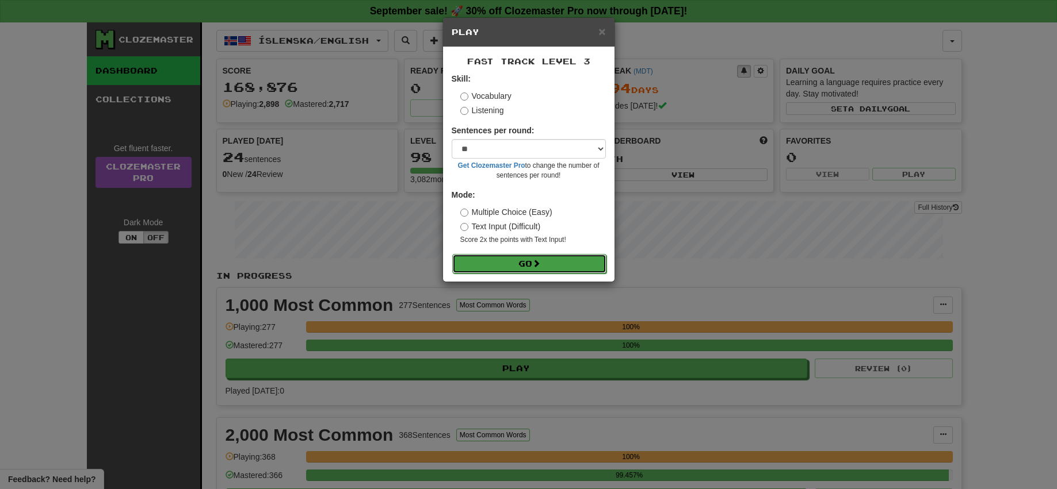
click at [524, 263] on button "Go" at bounding box center [529, 264] width 154 height 20
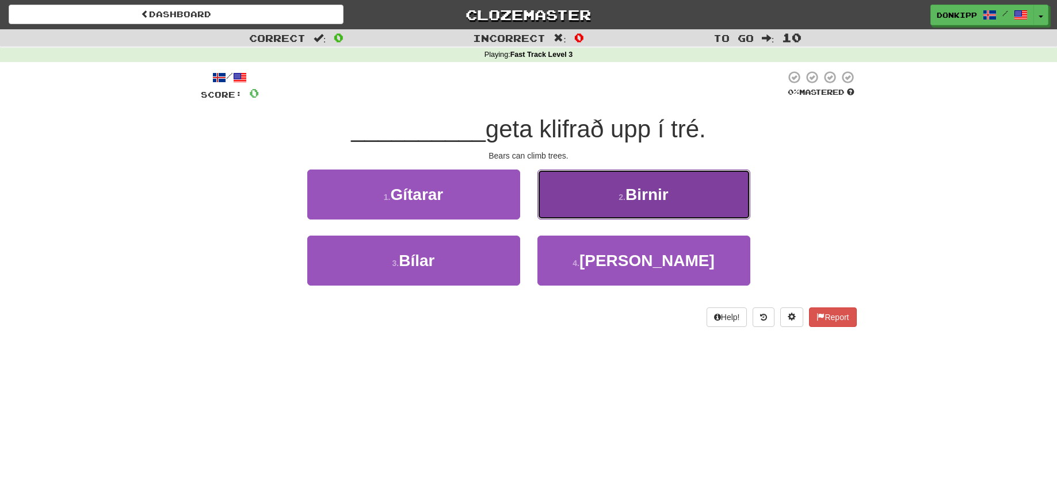
click at [613, 202] on button "2 . Birnir" at bounding box center [643, 195] width 213 height 50
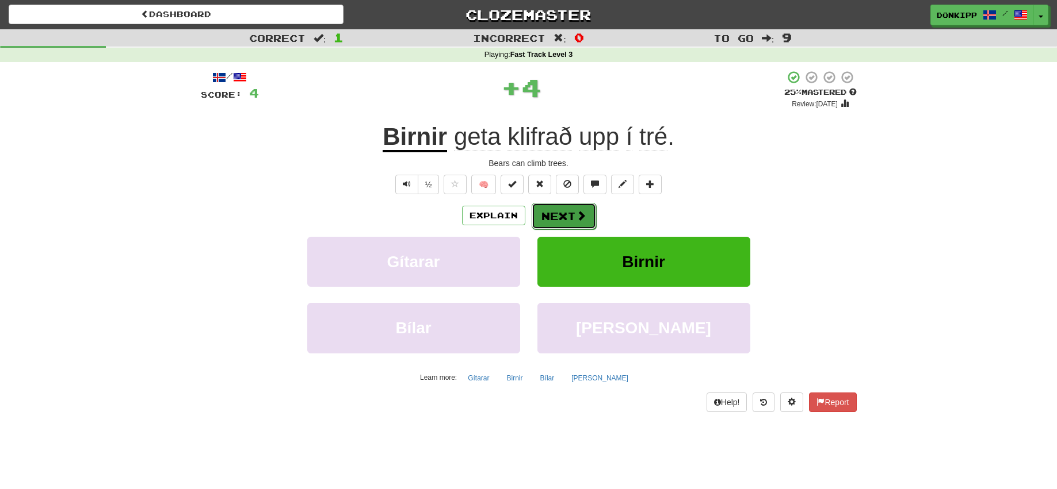
click at [572, 211] on button "Next" at bounding box center [563, 216] width 64 height 26
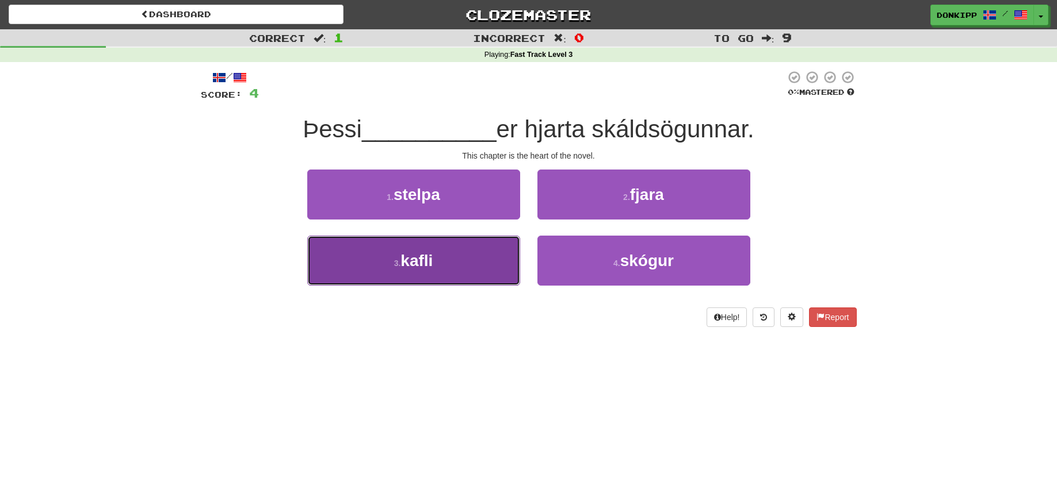
click at [492, 253] on button "3 . kafli" at bounding box center [413, 261] width 213 height 50
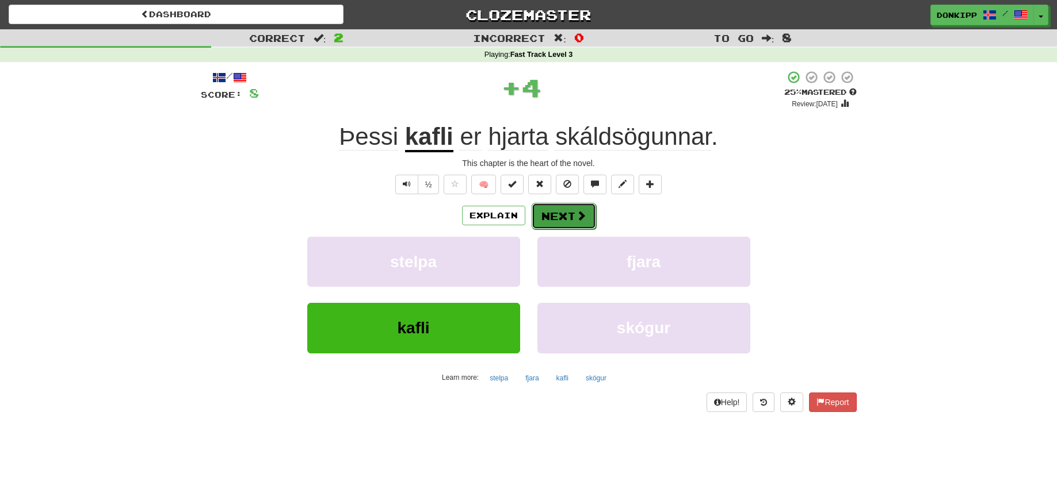
click at [565, 216] on button "Next" at bounding box center [563, 216] width 64 height 26
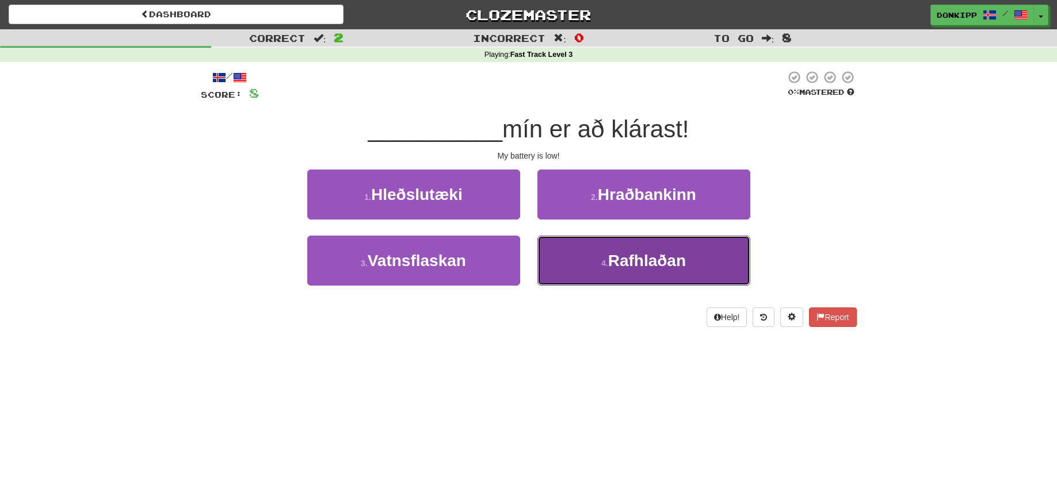
click at [602, 257] on button "4 . Rafhlaðan" at bounding box center [643, 261] width 213 height 50
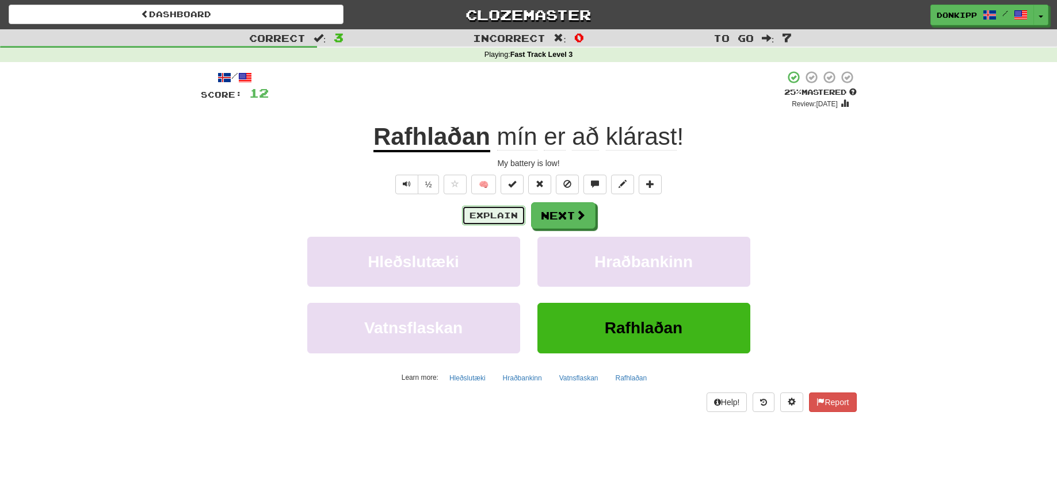
click at [502, 214] on button "Explain" at bounding box center [493, 216] width 63 height 20
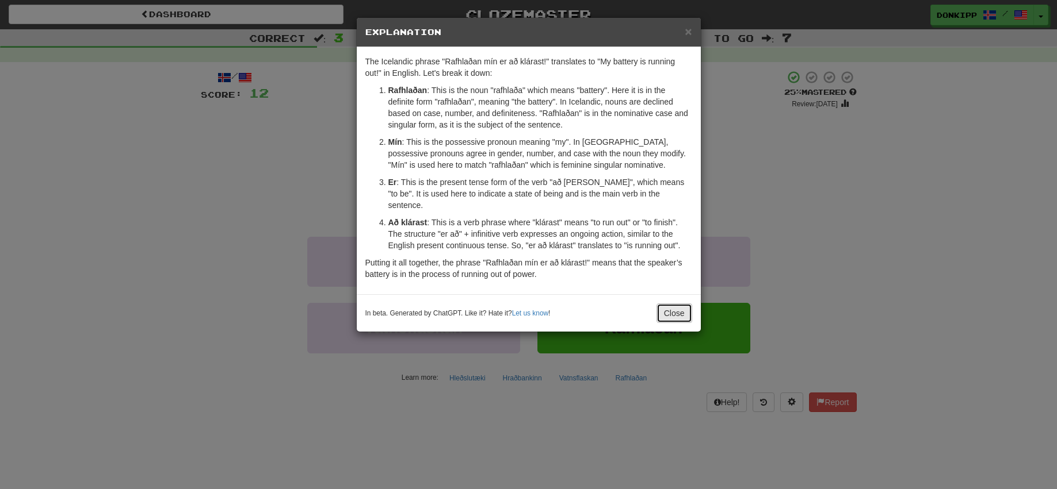
click at [669, 304] on button "Close" at bounding box center [674, 314] width 36 height 20
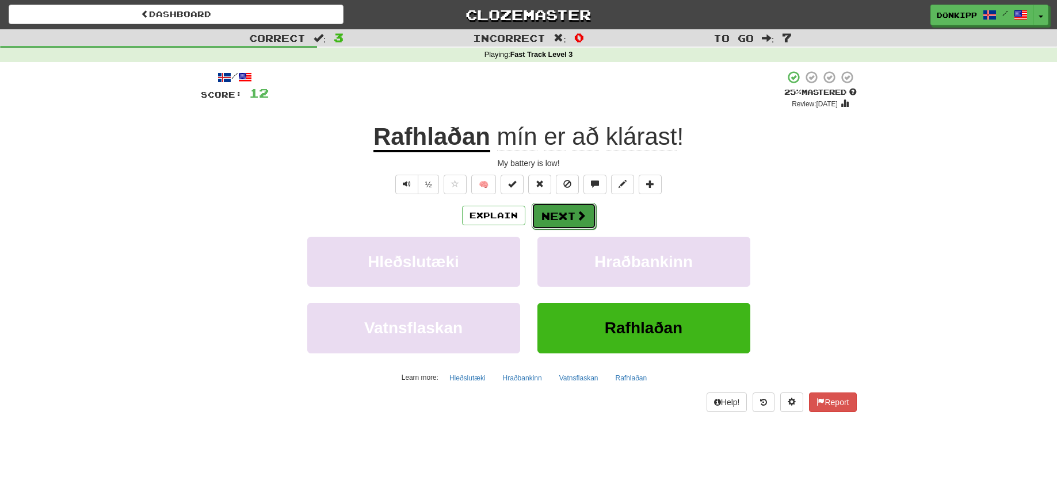
click at [562, 213] on button "Next" at bounding box center [563, 216] width 64 height 26
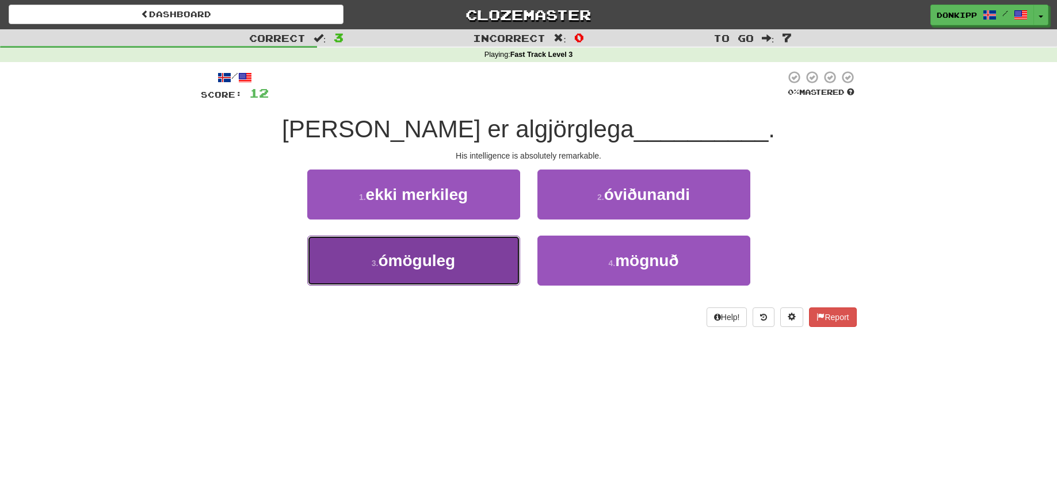
click at [482, 261] on button "3 . ómöguleg" at bounding box center [413, 261] width 213 height 50
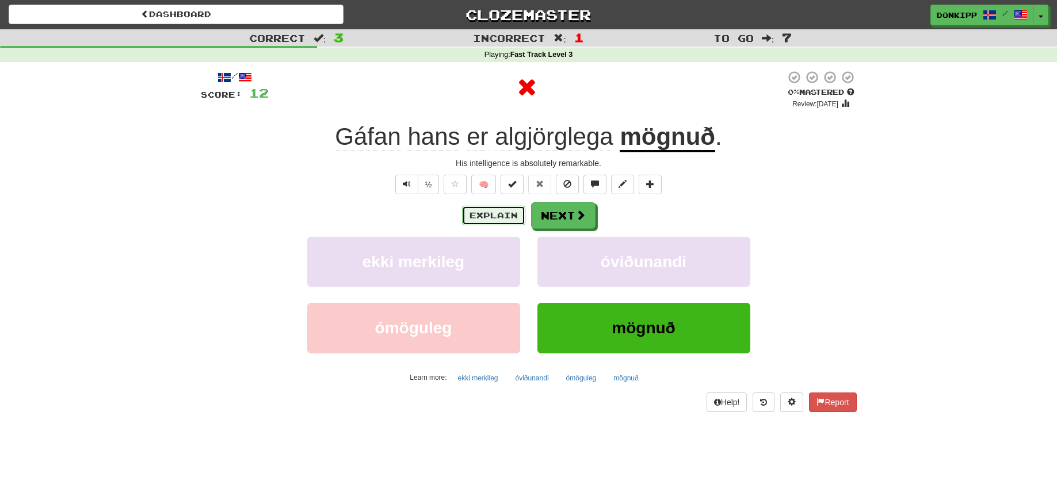
click at [491, 212] on button "Explain" at bounding box center [493, 216] width 63 height 20
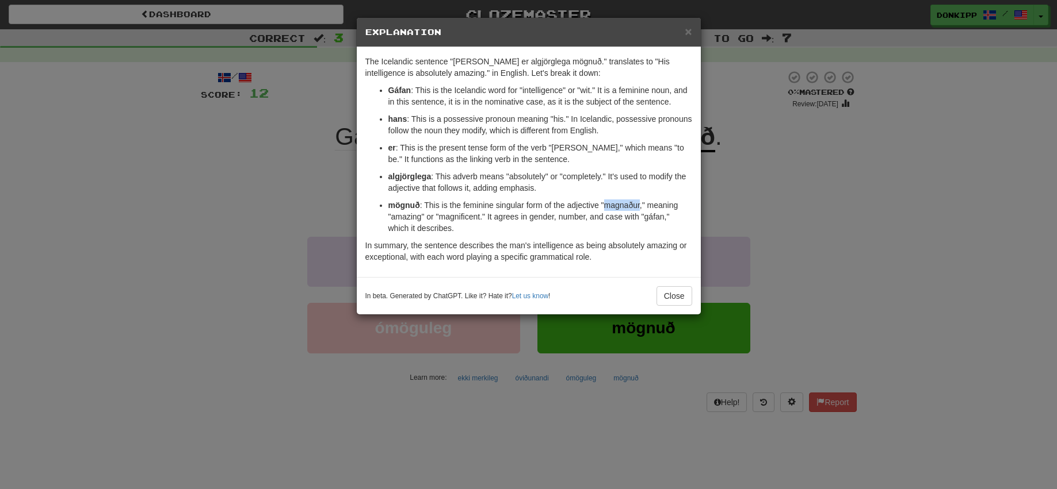
drag, startPoint x: 604, startPoint y: 206, endPoint x: 640, endPoint y: 206, distance: 36.2
click at [640, 206] on p "mögnuð : This is the feminine singular form of the adjective "magnaður," meanin…" at bounding box center [540, 217] width 304 height 35
copy p "magnaður"
drag, startPoint x: 396, startPoint y: 89, endPoint x: 410, endPoint y: 95, distance: 14.7
click at [410, 95] on p "Gáfan : This is the Icelandic word for "intelligence" or "wit." It is a feminin…" at bounding box center [540, 96] width 304 height 23
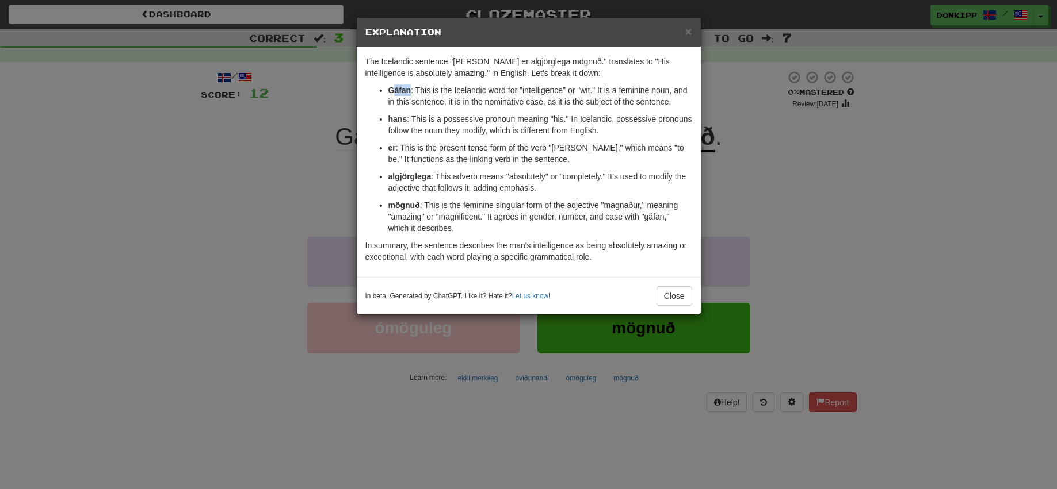
copy strong "áfan"
click at [669, 294] on button "Close" at bounding box center [674, 296] width 36 height 20
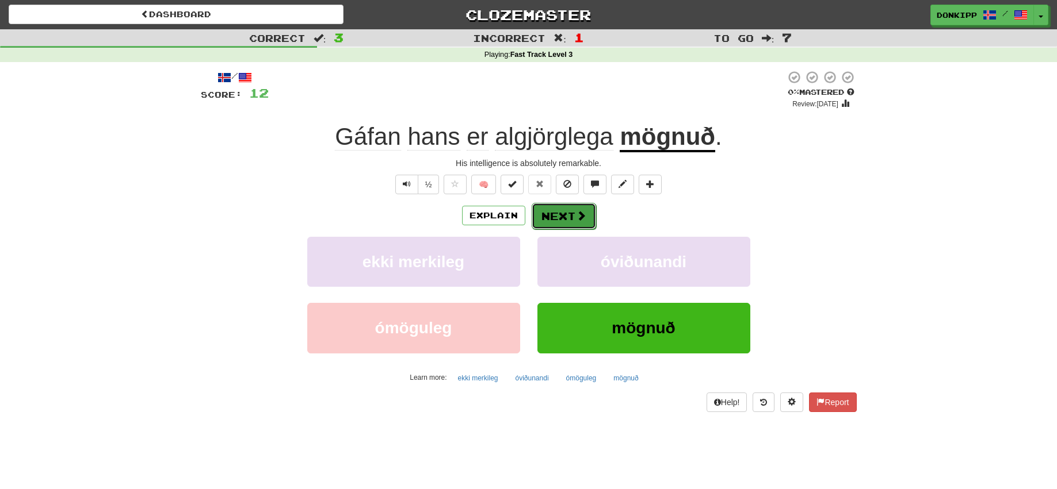
click at [557, 209] on button "Next" at bounding box center [563, 216] width 64 height 26
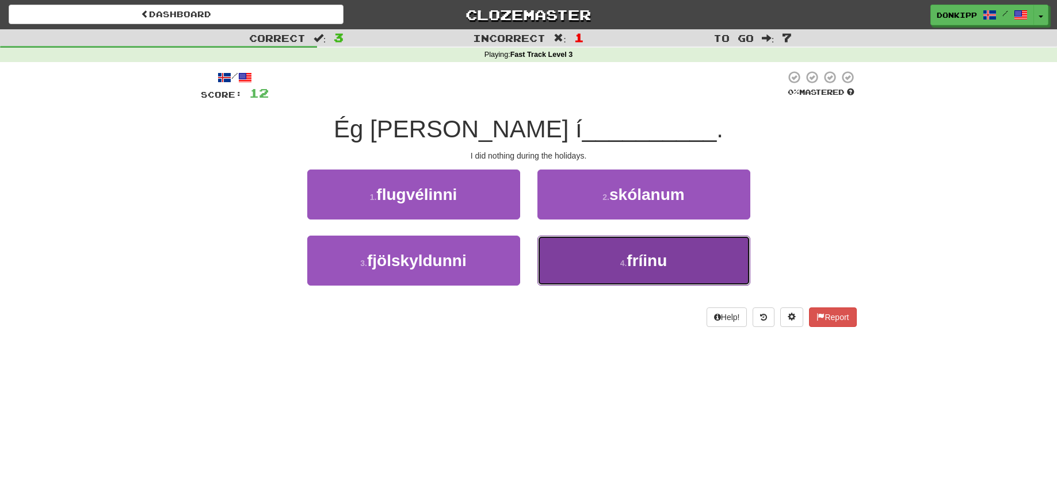
click at [604, 257] on button "4 . fríinu" at bounding box center [643, 261] width 213 height 50
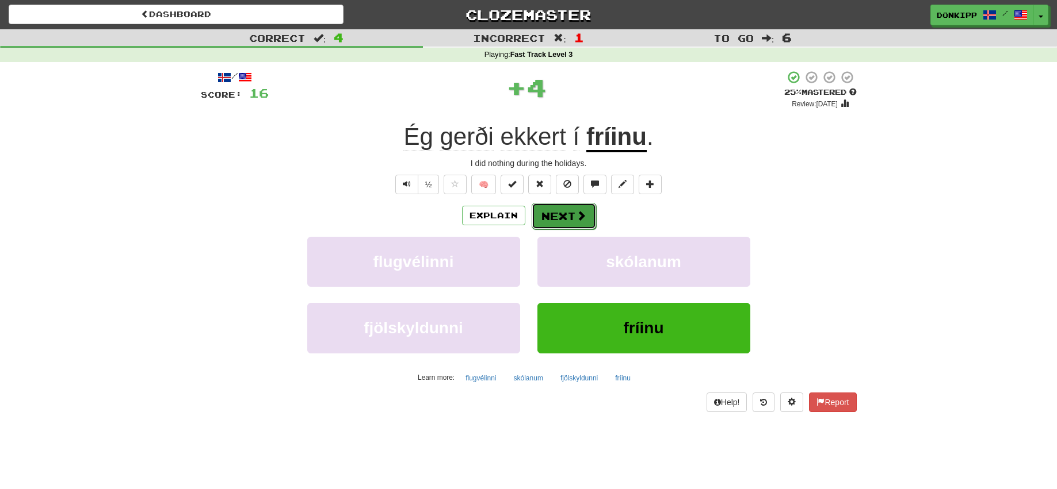
click at [562, 216] on button "Next" at bounding box center [563, 216] width 64 height 26
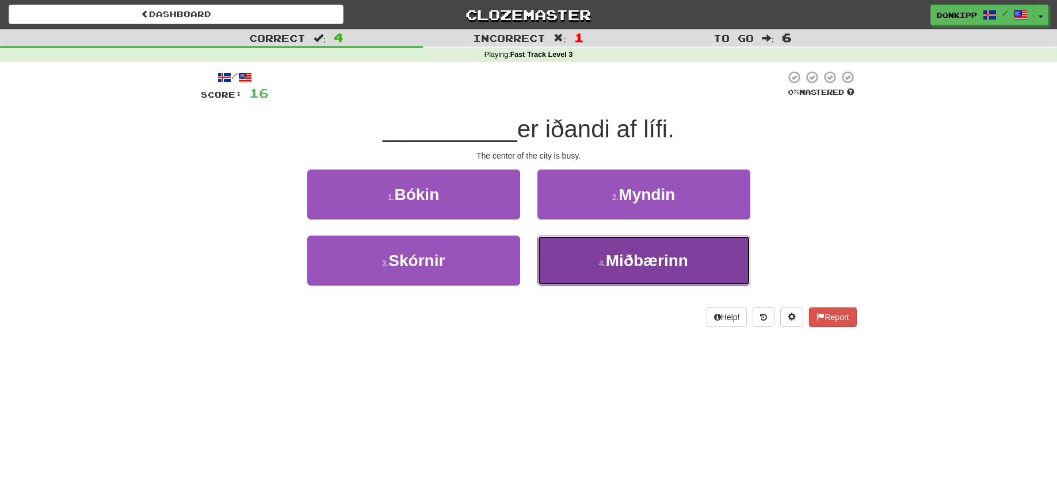
click at [604, 254] on button "4 . Miðbærinn" at bounding box center [643, 261] width 213 height 50
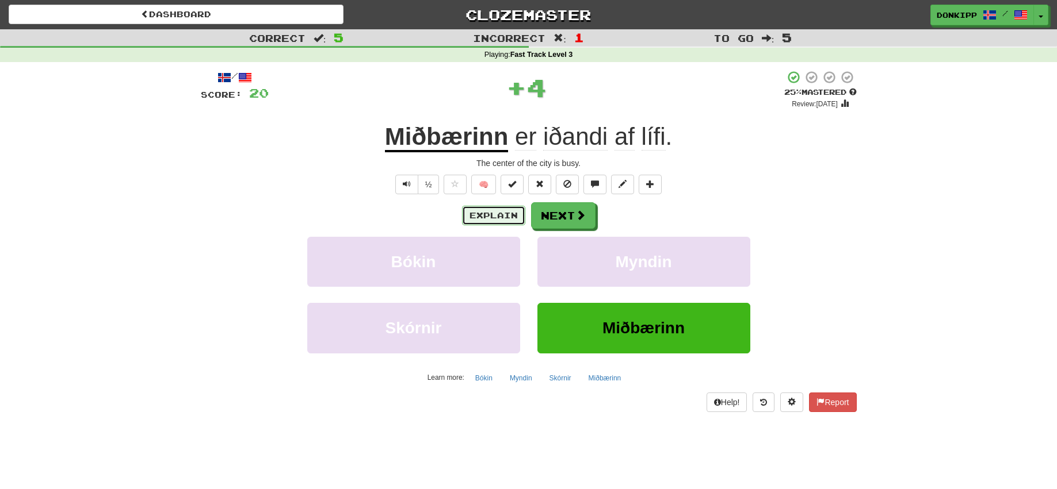
click at [495, 210] on button "Explain" at bounding box center [493, 216] width 63 height 20
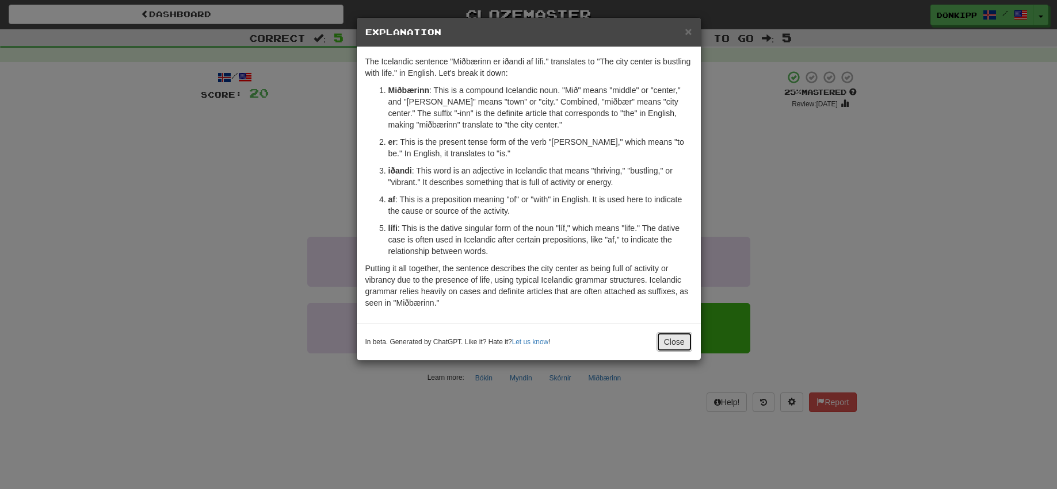
click at [669, 345] on button "Close" at bounding box center [674, 342] width 36 height 20
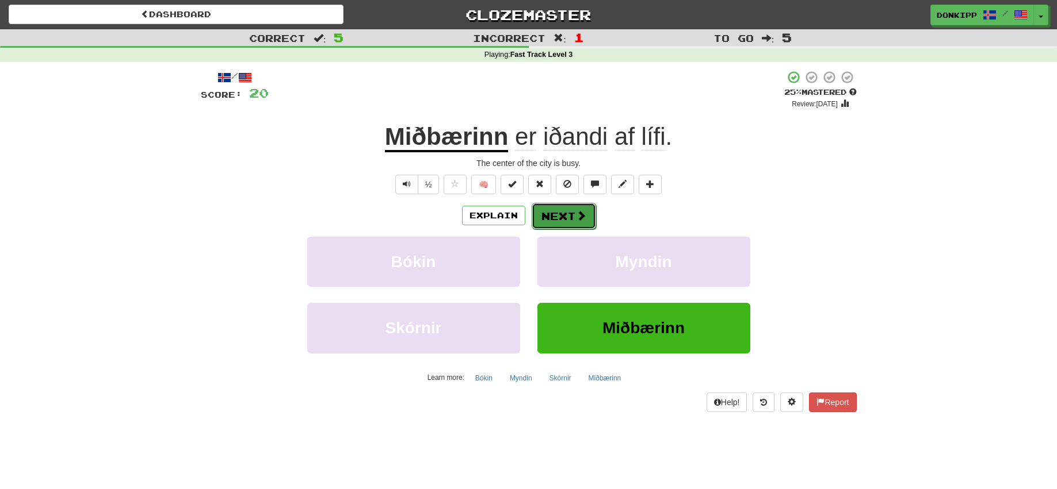
click at [567, 217] on button "Next" at bounding box center [563, 216] width 64 height 26
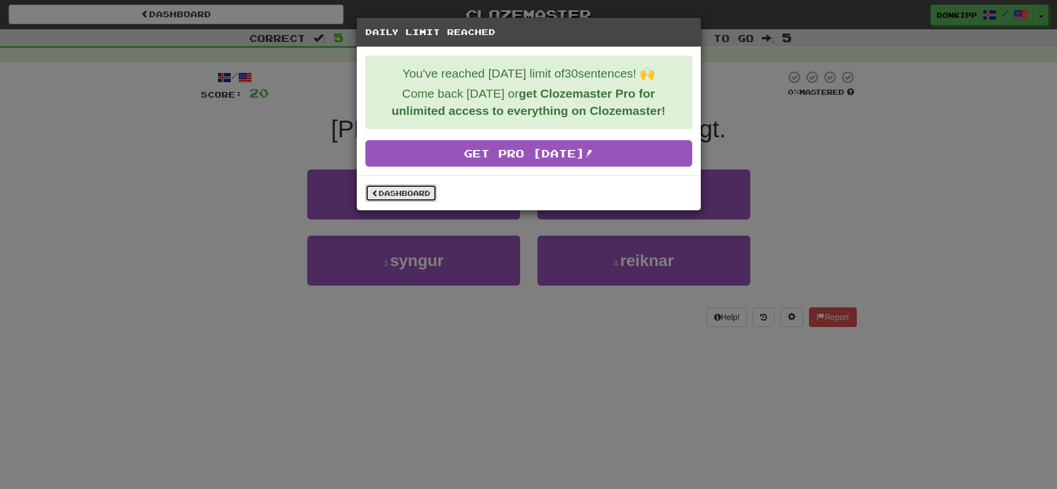
click at [411, 192] on link "Dashboard" at bounding box center [400, 193] width 71 height 17
